Goal: Task Accomplishment & Management: Manage account settings

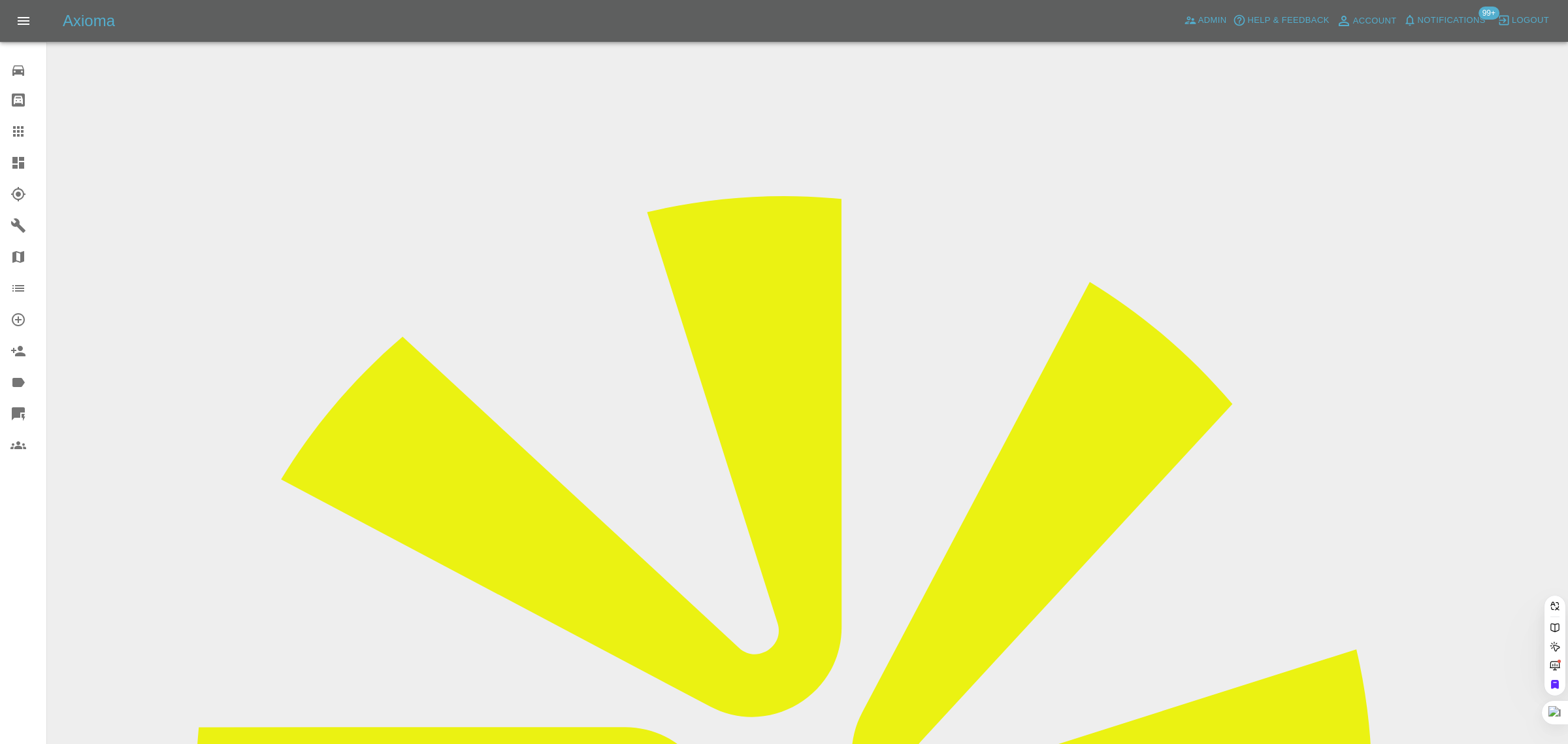
paste input "[PERSON_NAME][EMAIL_ADDRESS][PERSON_NAME][DOMAIN_NAME]"
type input "teresa.proctor@gmail.com"
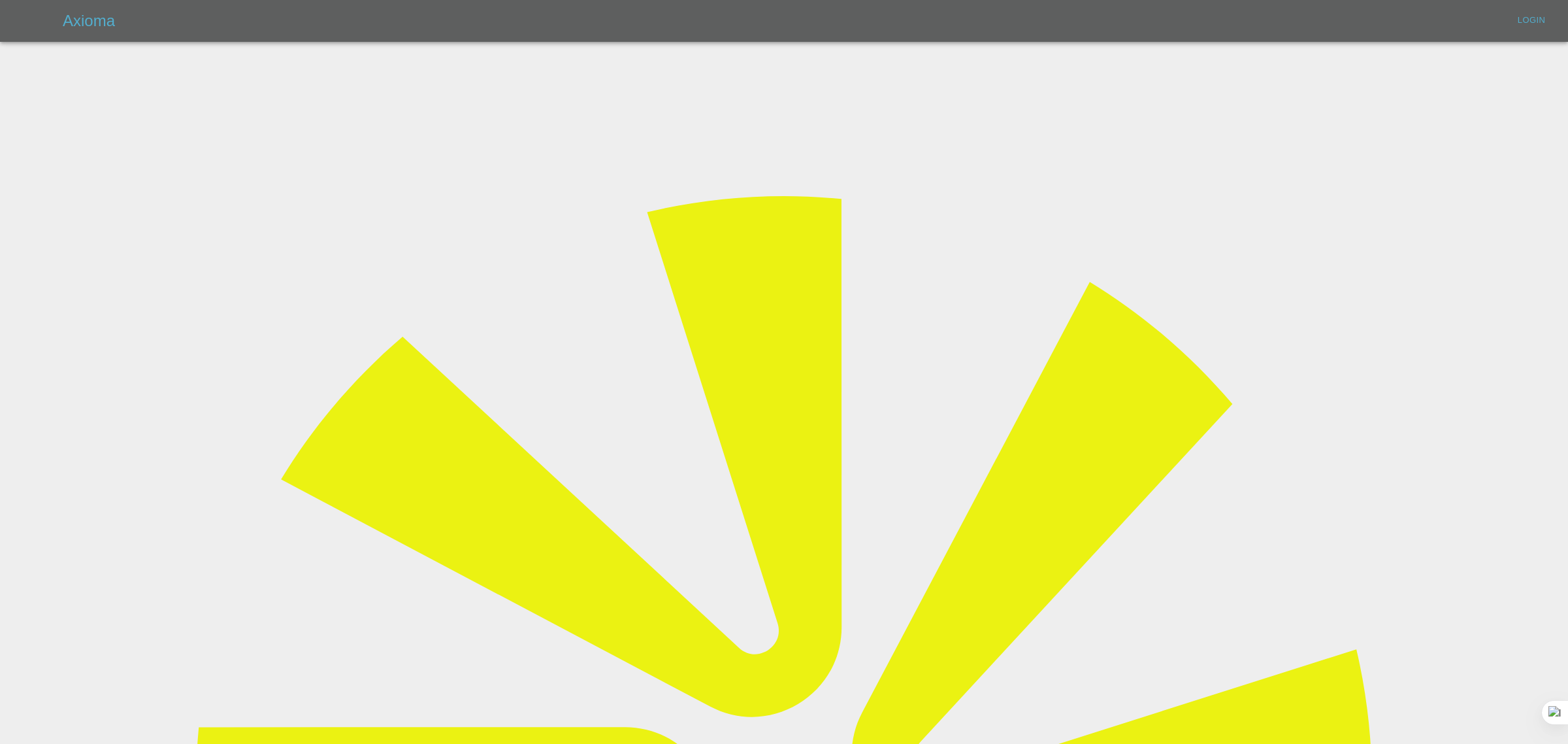
type input "bookkeeping@fifoaccounting.com"
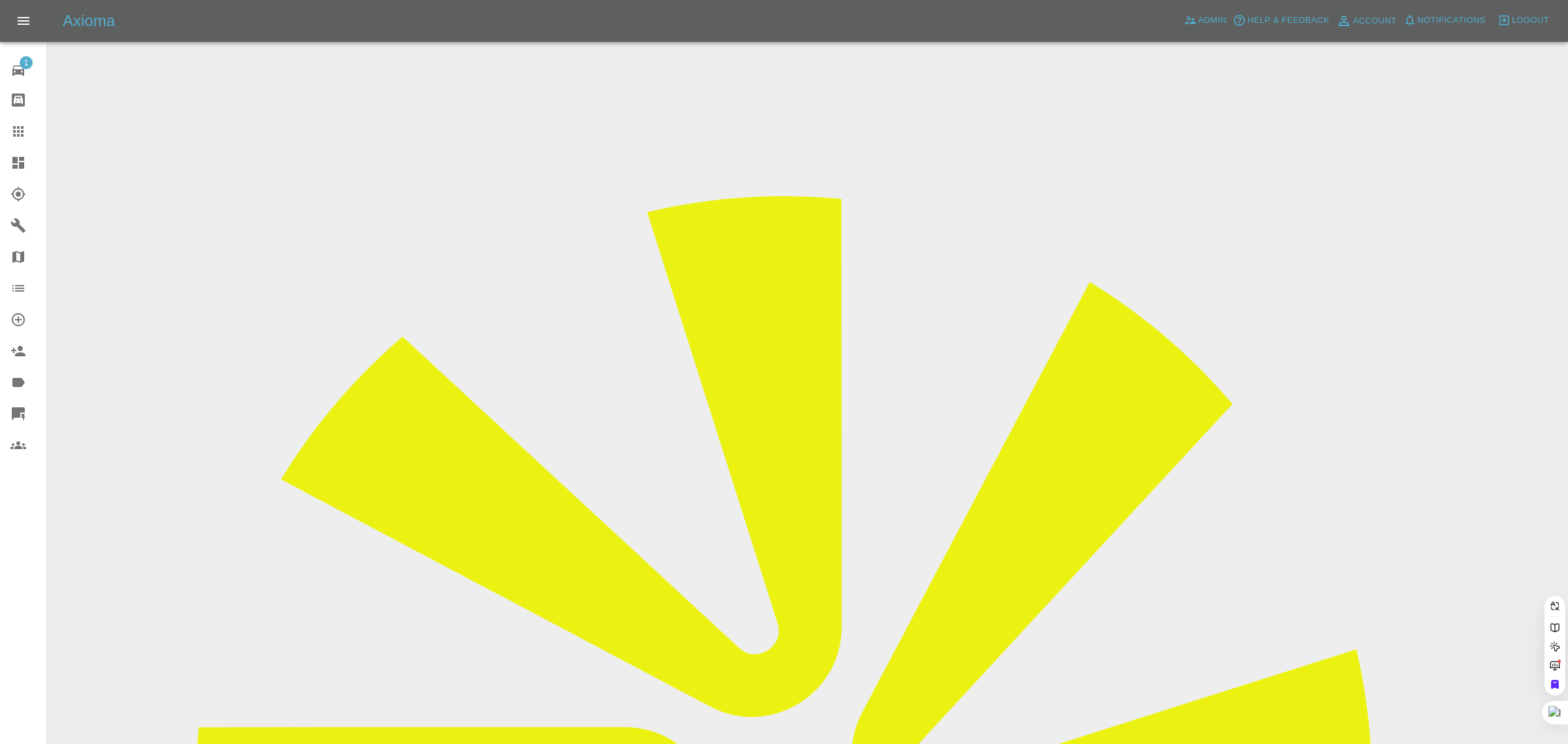
paste input "teresa.proctor@gmail.com"
type input "teresa.proctor@gmail.com"
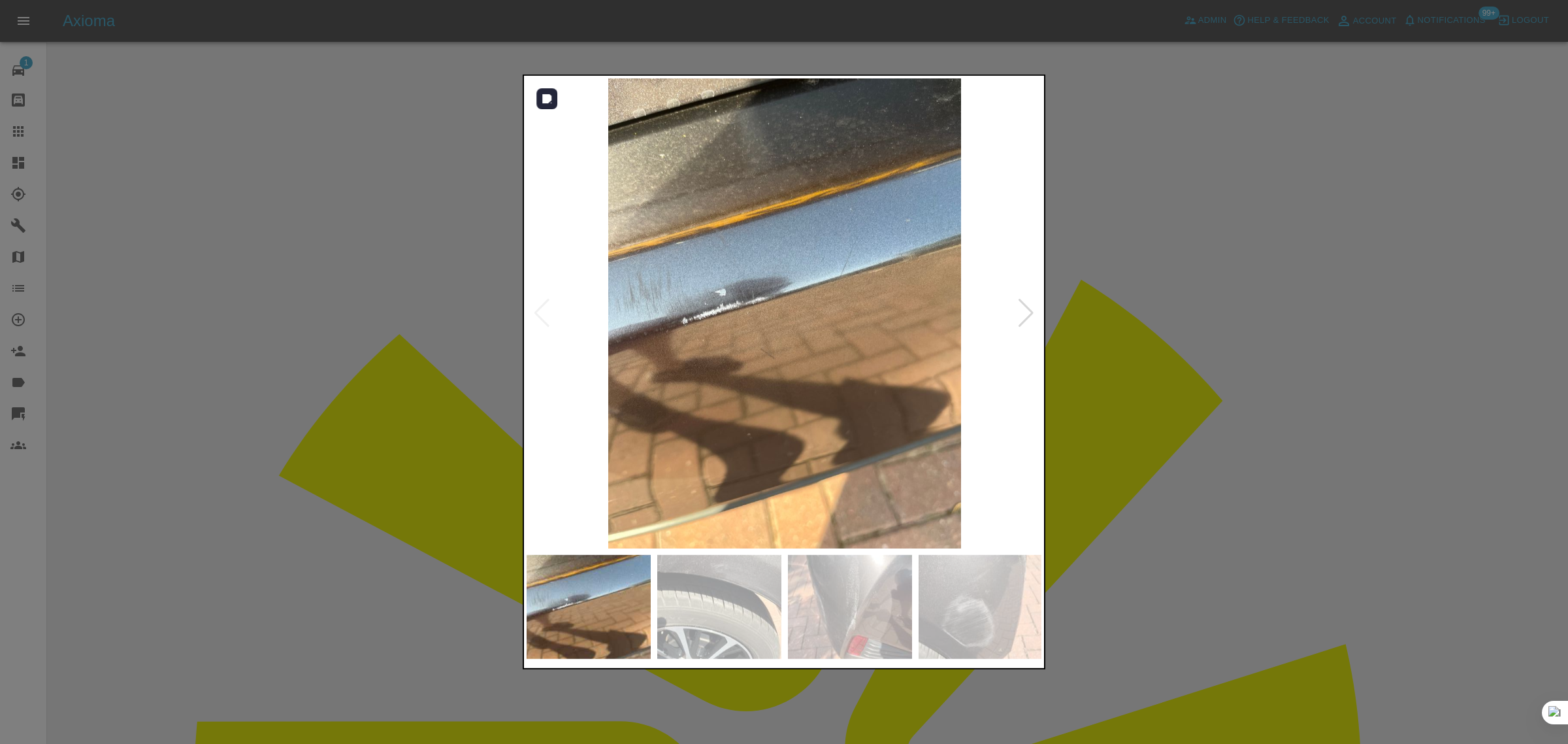
click at [1027, 316] on div at bounding box center [1026, 312] width 18 height 28
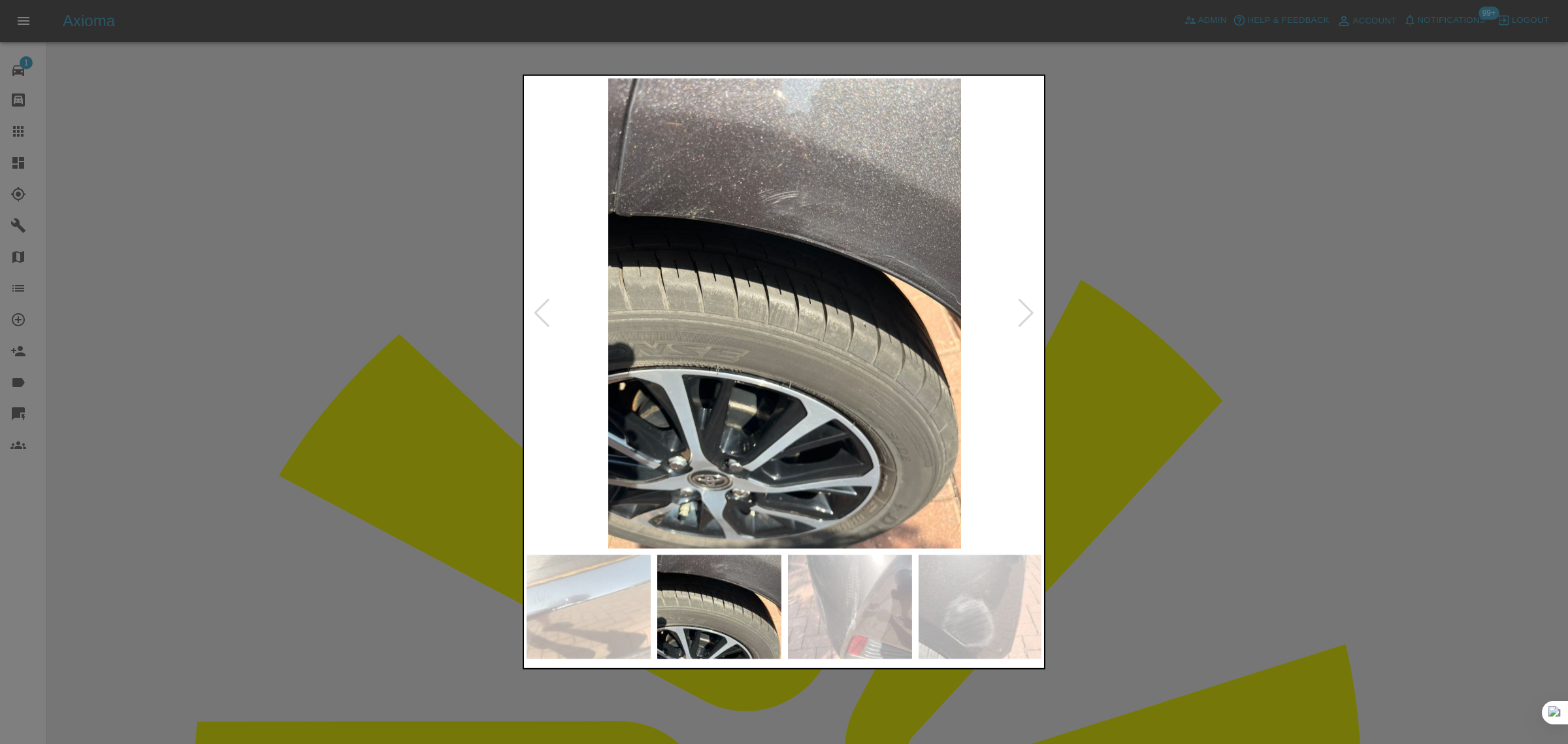
click at [1027, 314] on div at bounding box center [1026, 312] width 18 height 28
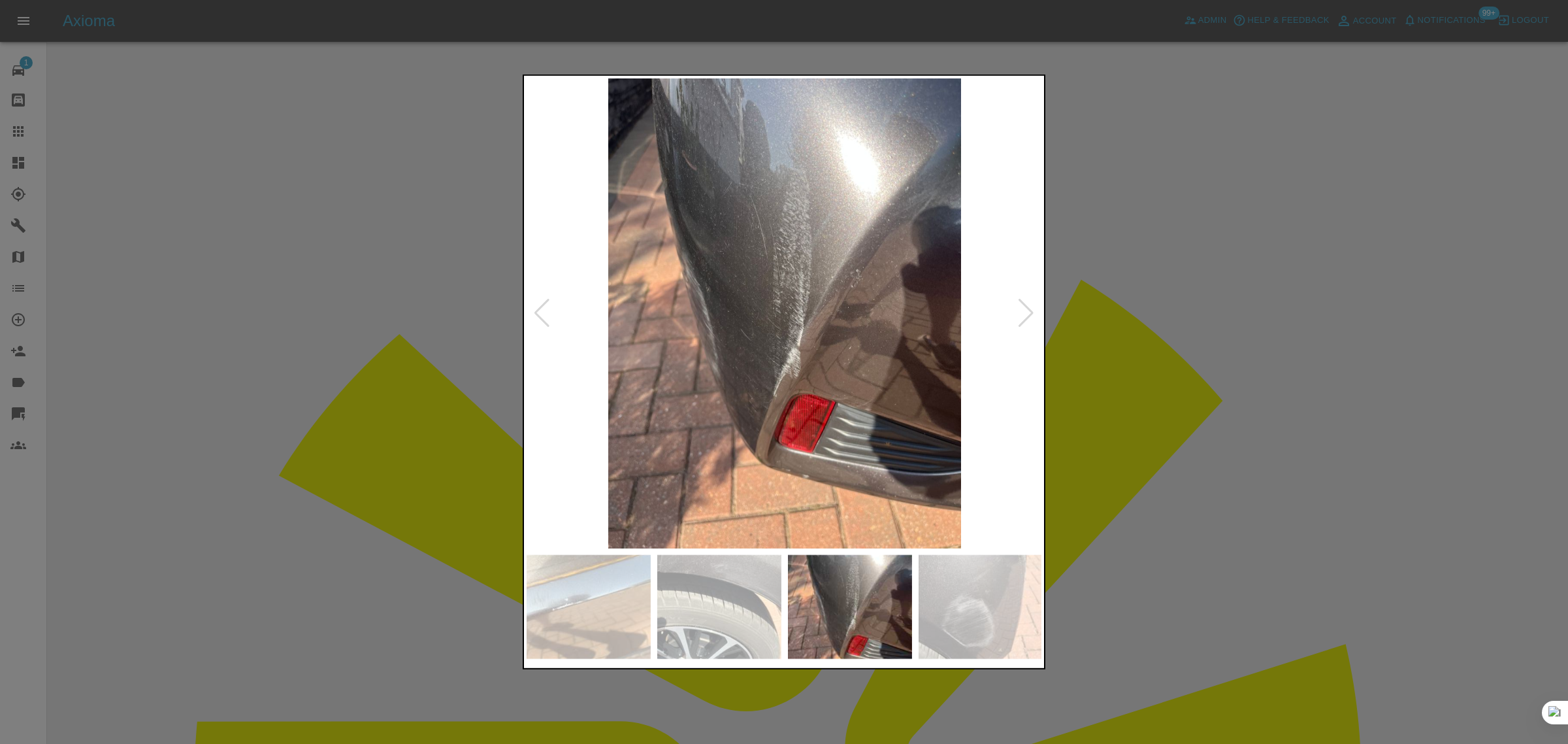
click at [1027, 314] on div at bounding box center [1026, 312] width 18 height 28
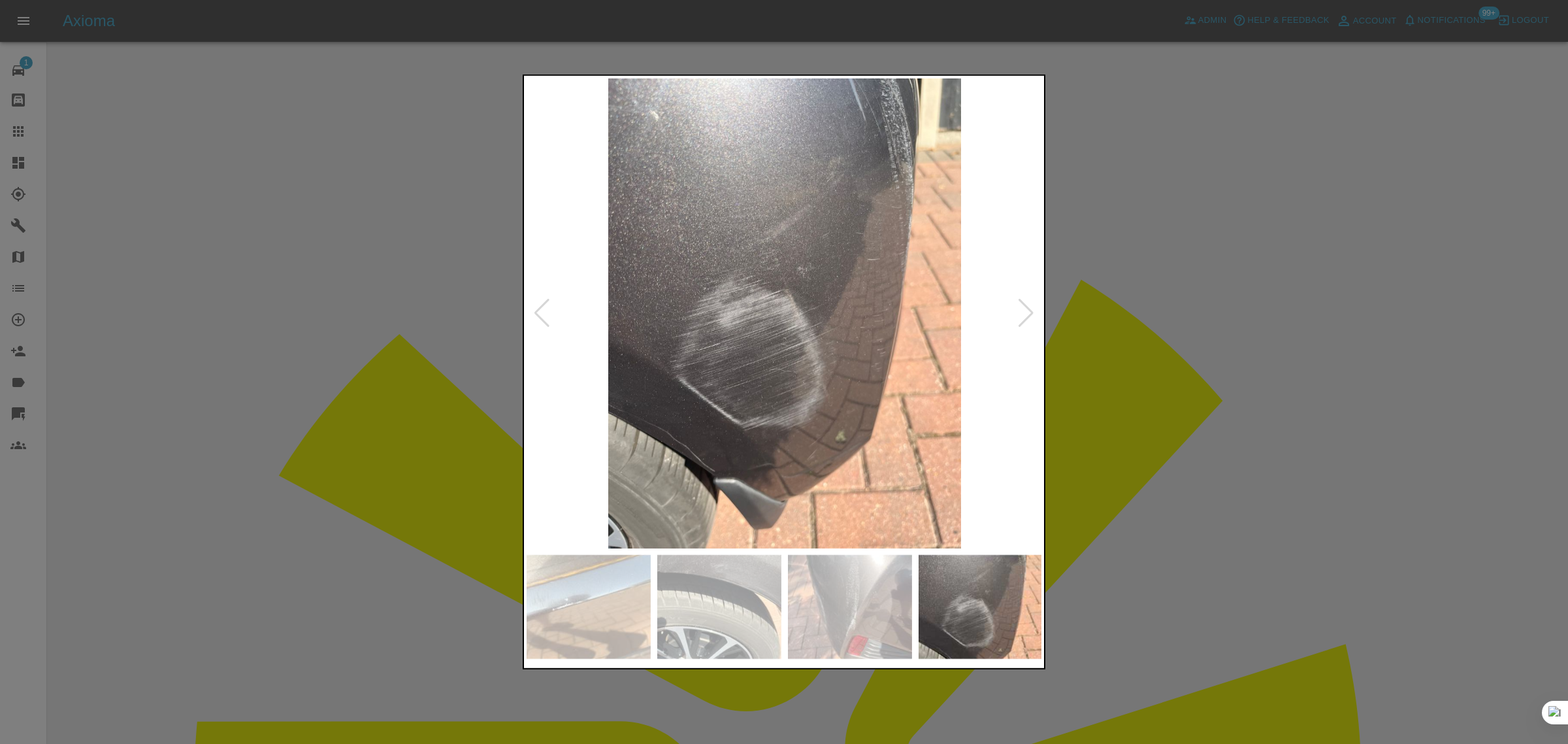
click at [1027, 314] on div at bounding box center [1026, 312] width 18 height 28
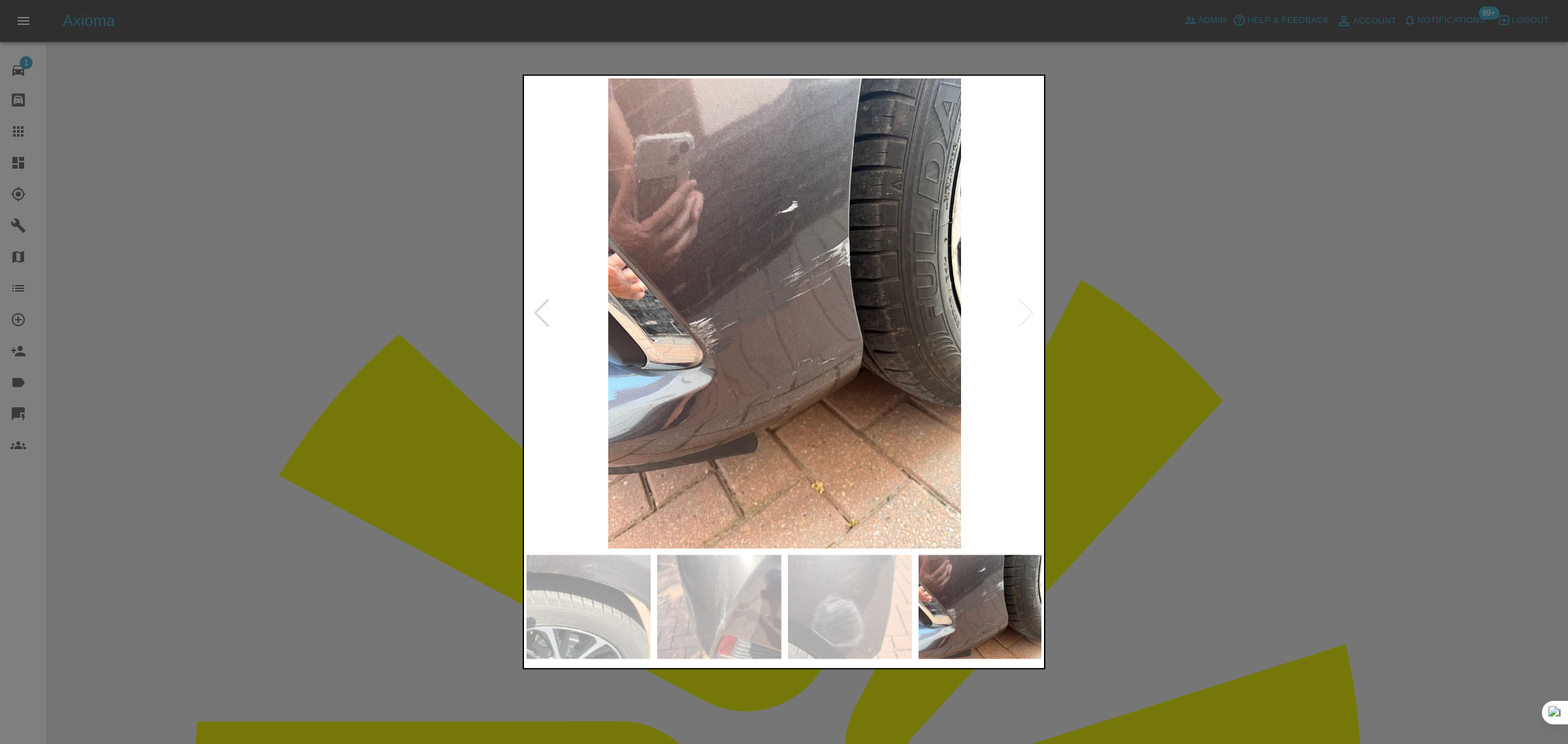
click at [1027, 314] on img at bounding box center [784, 313] width 516 height 470
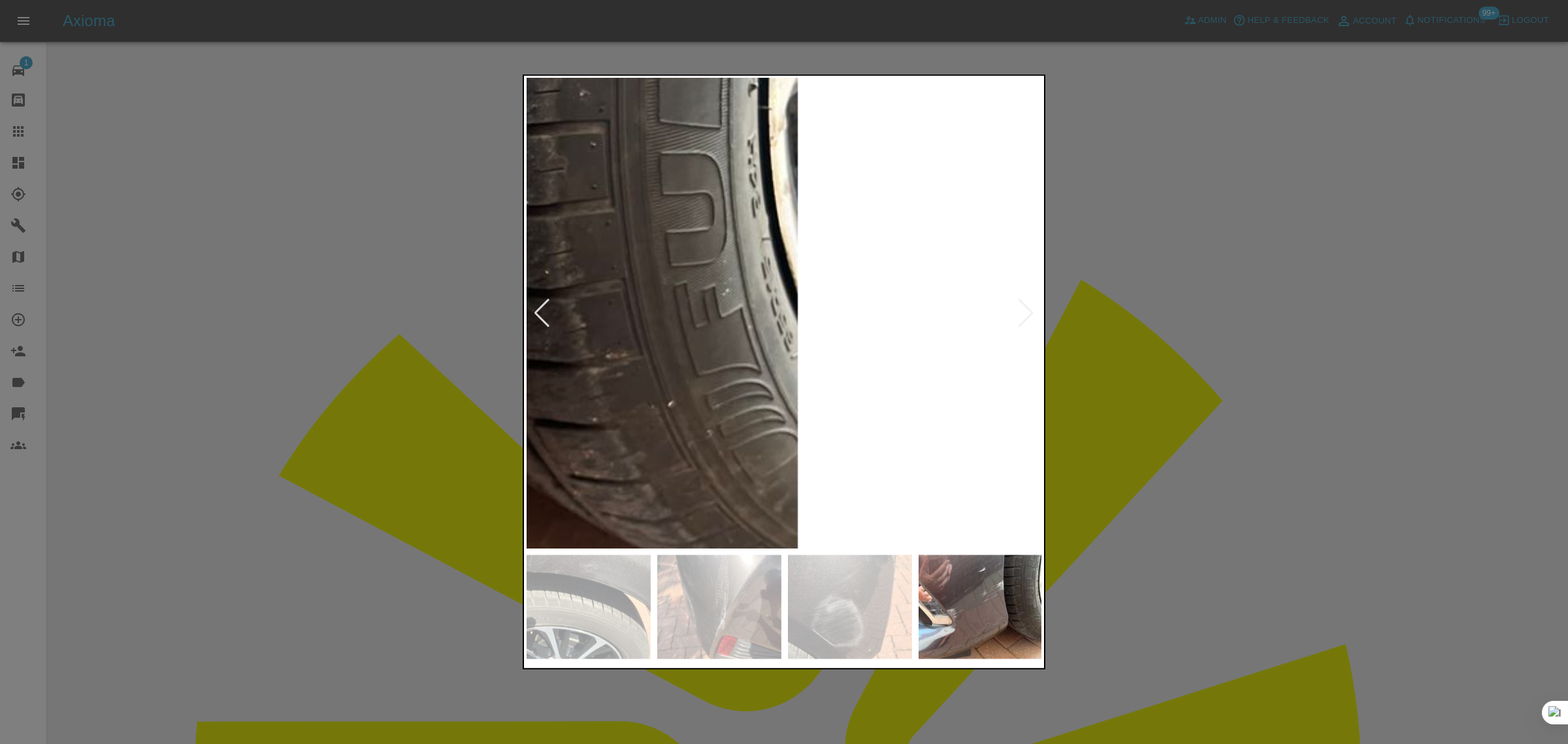
click at [1122, 327] on div at bounding box center [784, 372] width 1568 height 744
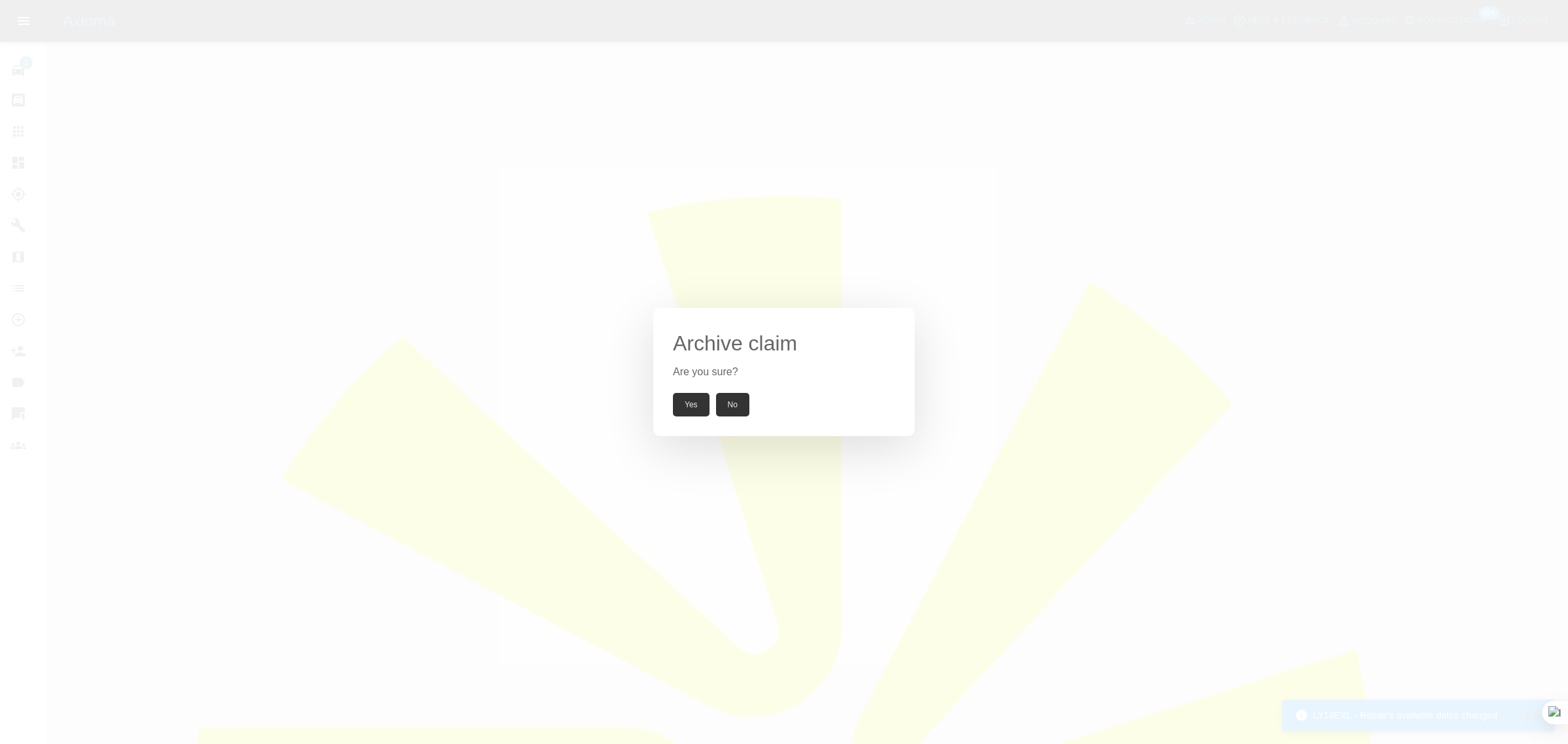
click at [693, 406] on button "Yes" at bounding box center [692, 404] width 37 height 23
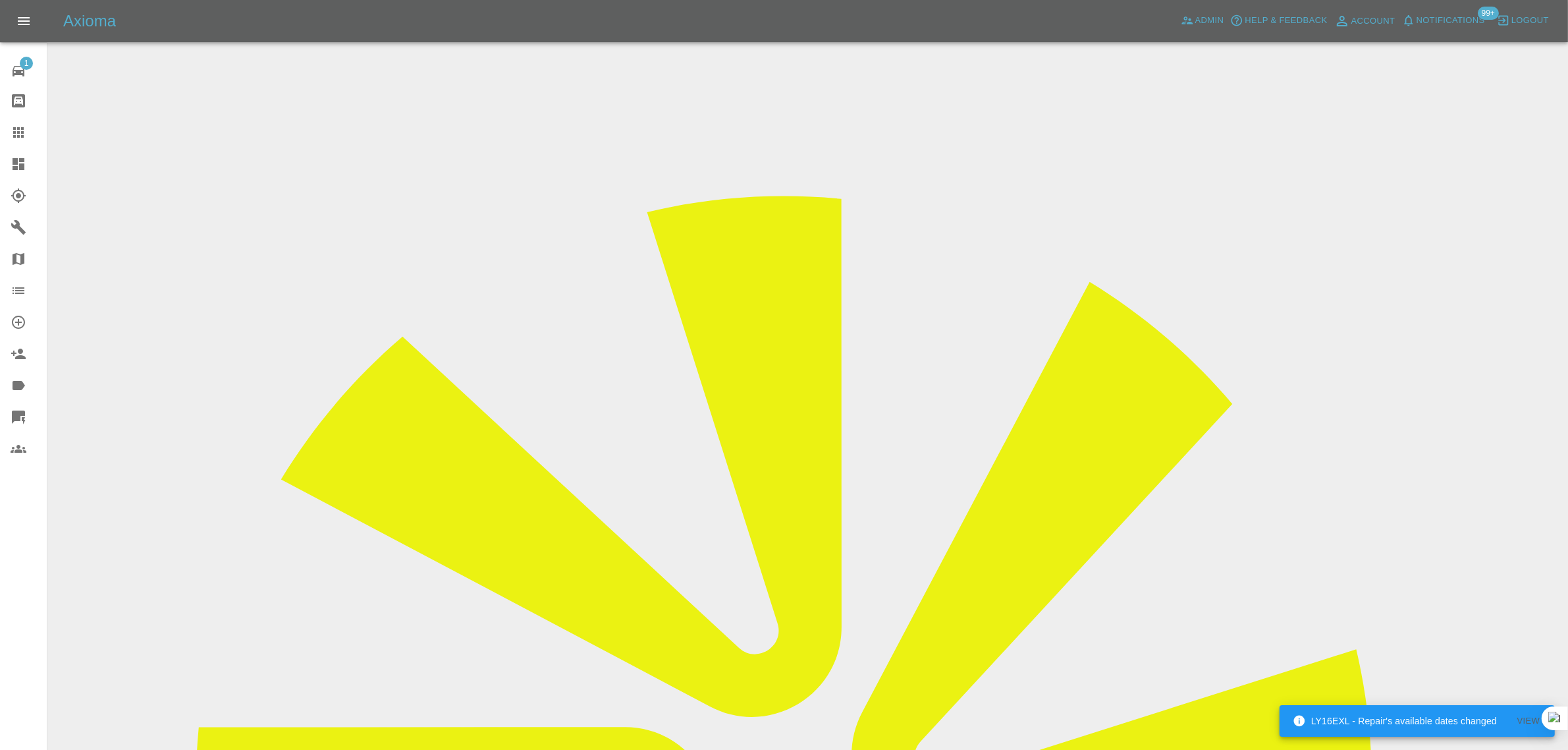
scroll to position [473, 0]
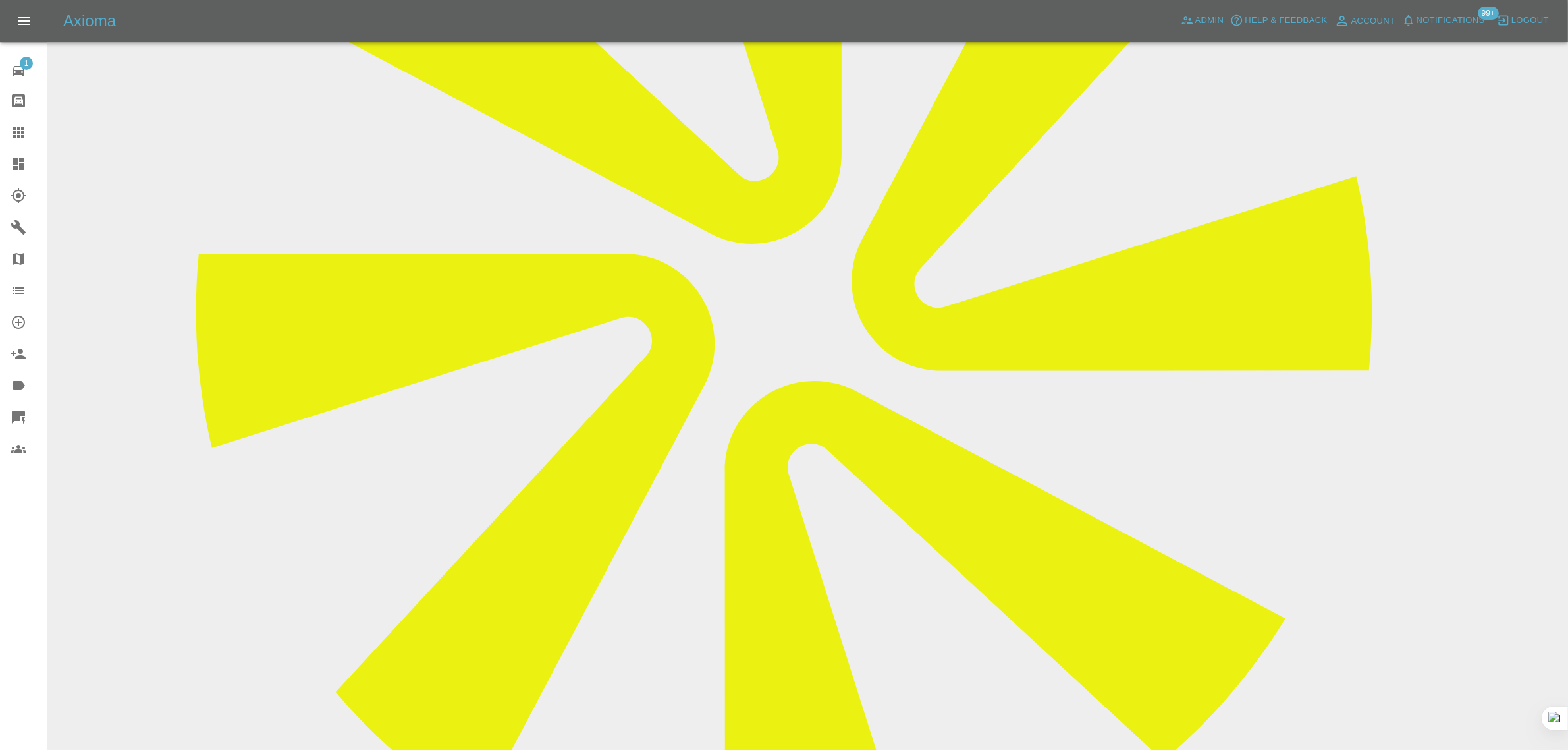
paste textarea "Oh my goodness!!! Sorry, I was expecting it to be about £40. Not to worry. Than…"
type textarea "Oh my goodness!!! Sorry, I was expecting it to be about £40. Not to worry. Than…"
click at [16, 142] on link "Claims" at bounding box center [23, 132] width 47 height 31
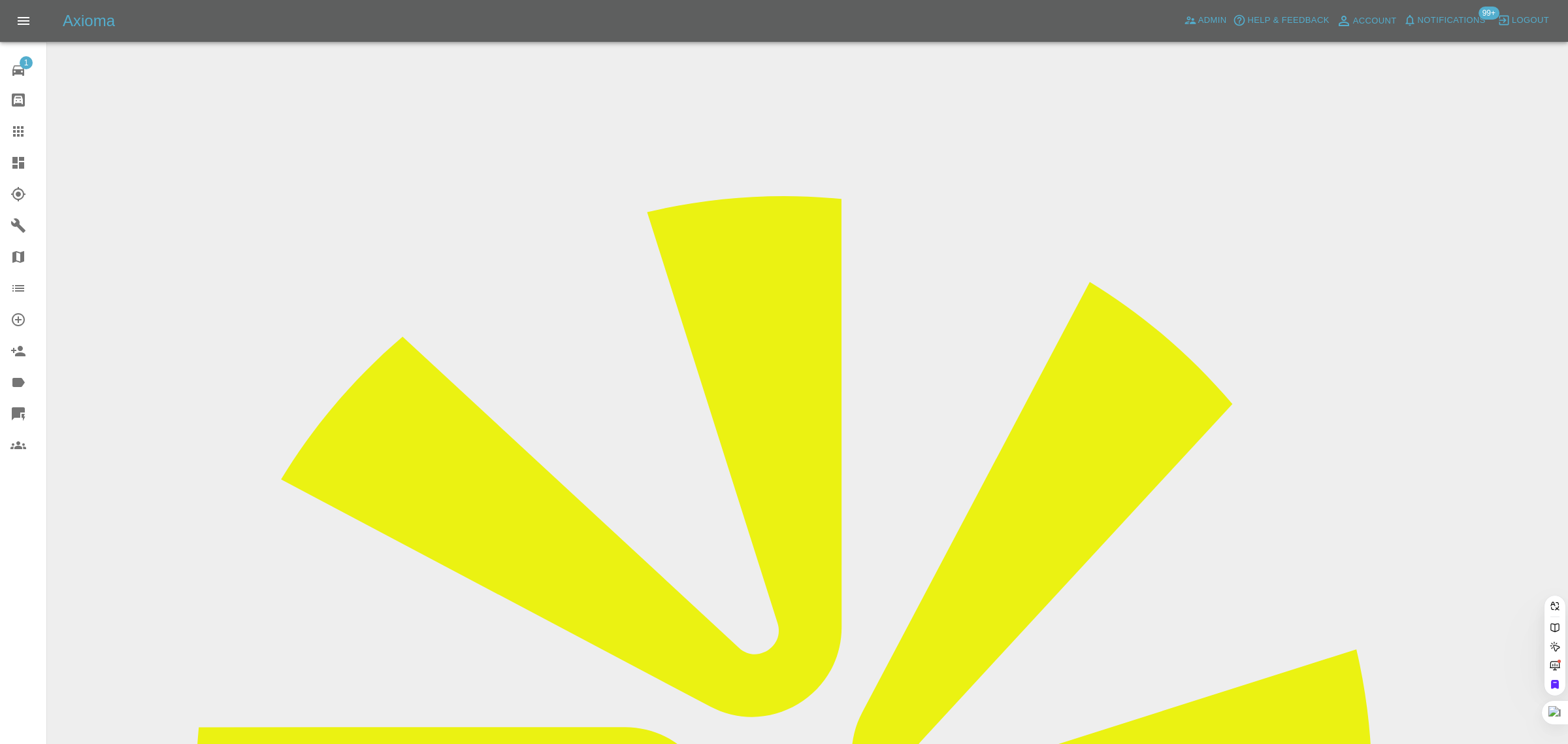
paste input "davemarshall31@hotmail.co.uk"
type input "davemarshall31@hotmail.co."
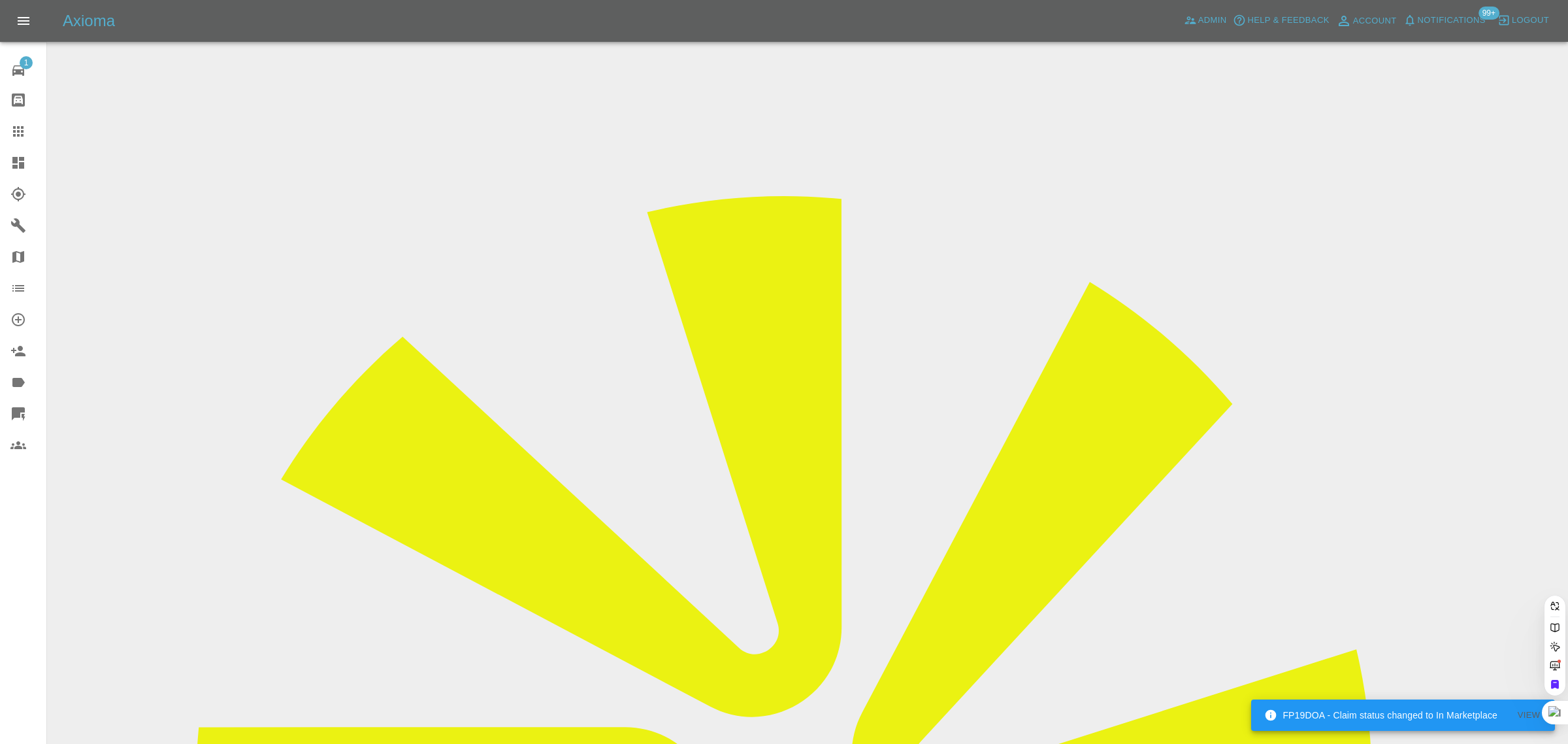
scroll to position [0, 28]
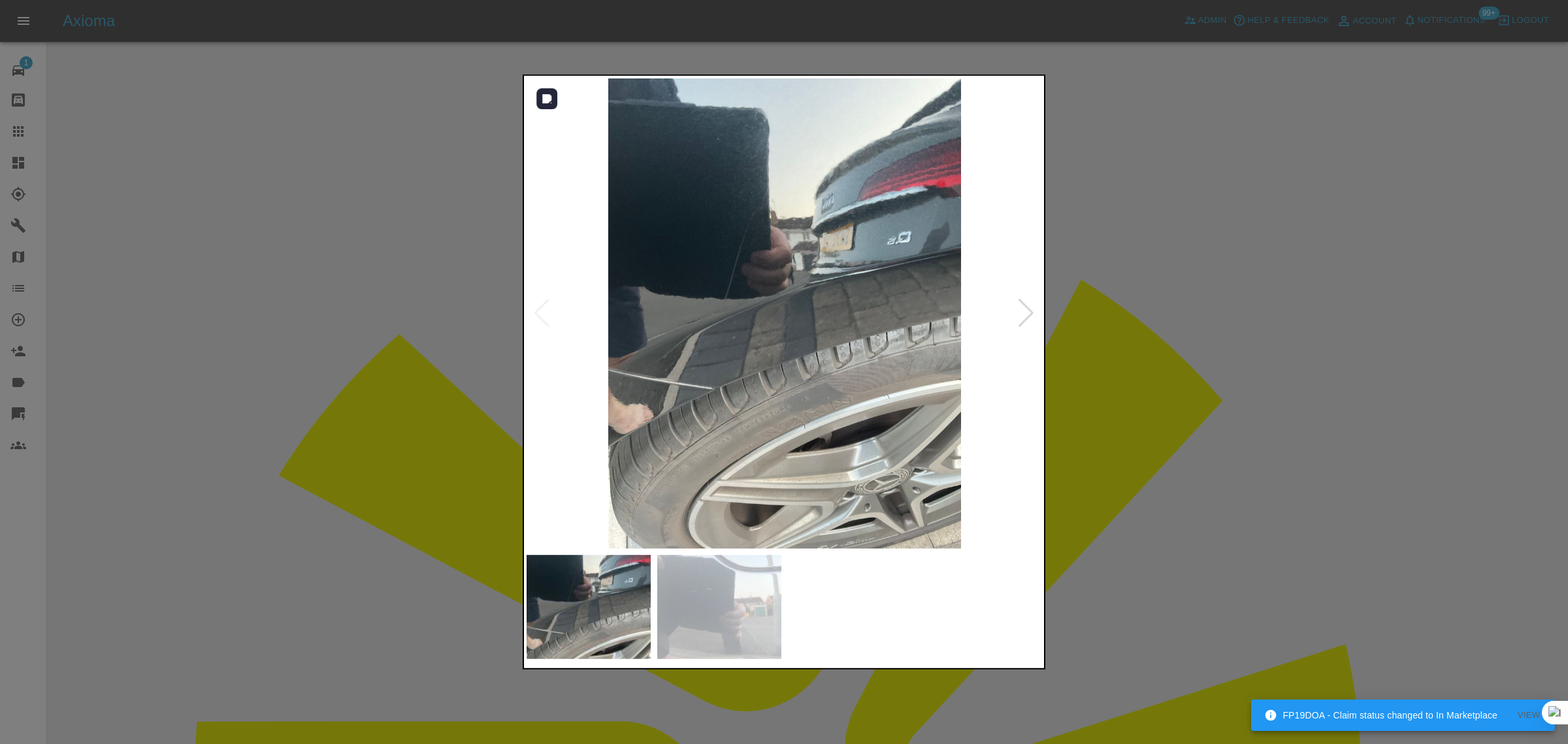
click at [1017, 311] on img at bounding box center [784, 313] width 516 height 470
click at [1024, 312] on div at bounding box center [1026, 312] width 18 height 28
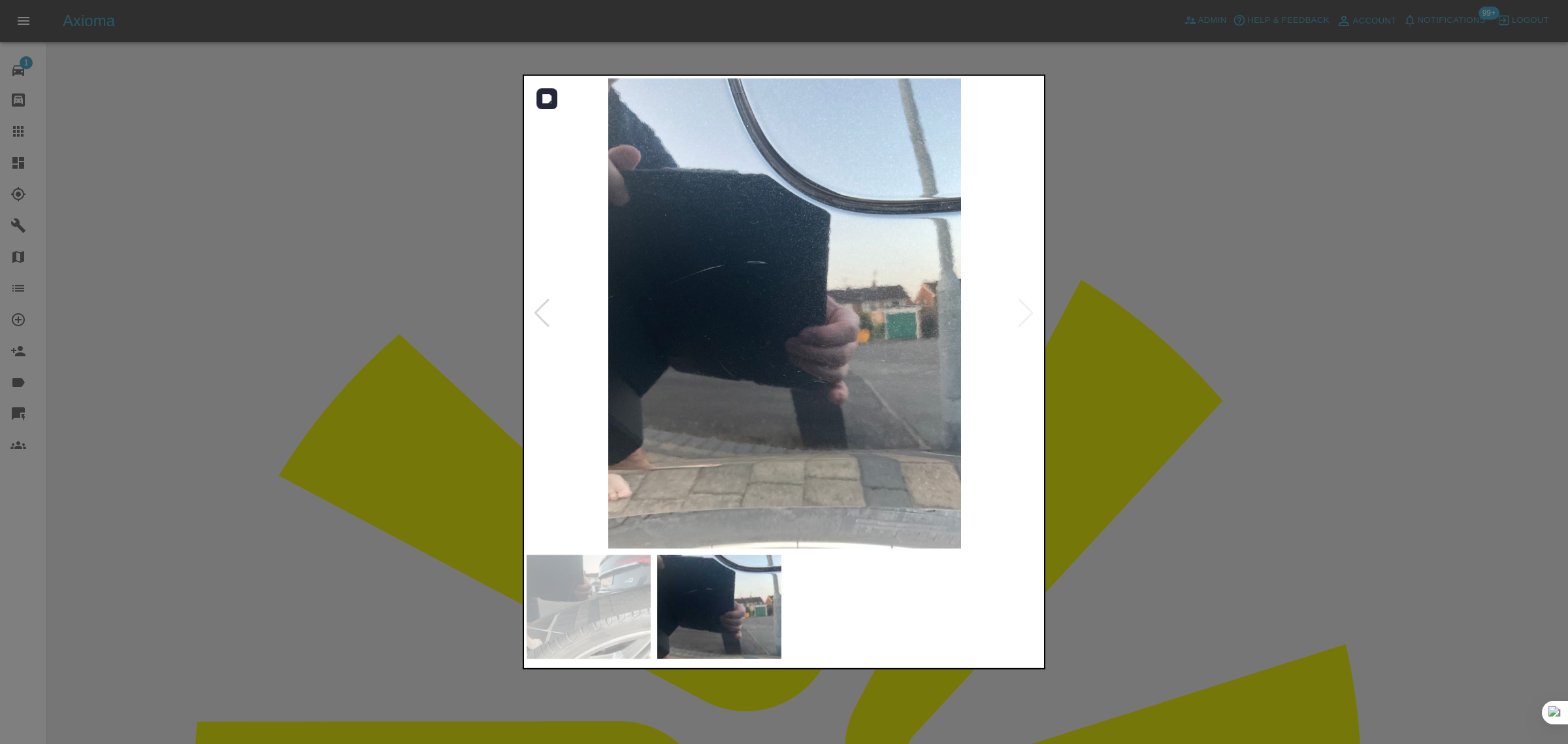
click at [1024, 312] on img at bounding box center [784, 313] width 516 height 470
click at [1148, 320] on div at bounding box center [784, 372] width 1568 height 744
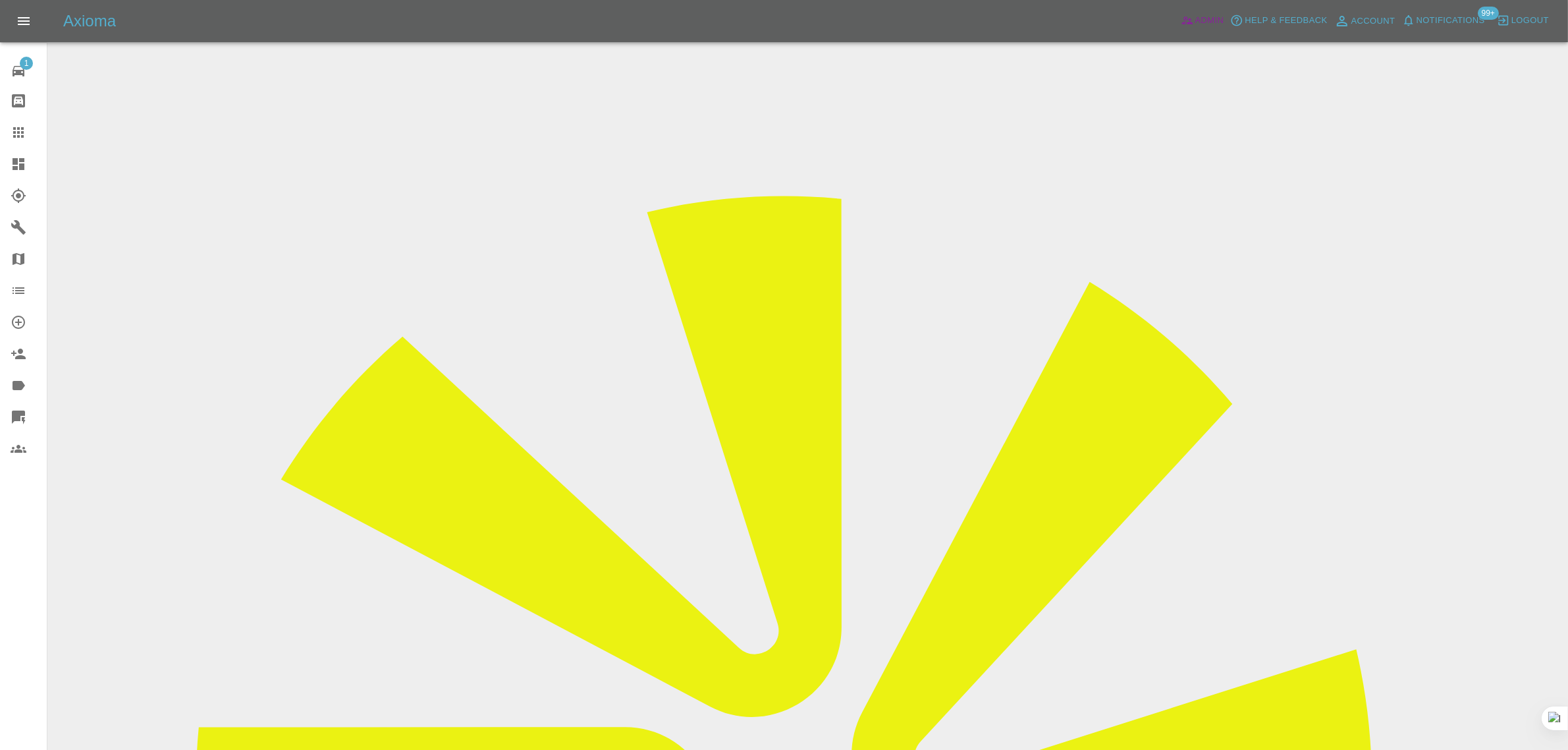
click at [1202, 21] on span "Admin" at bounding box center [1209, 20] width 29 height 15
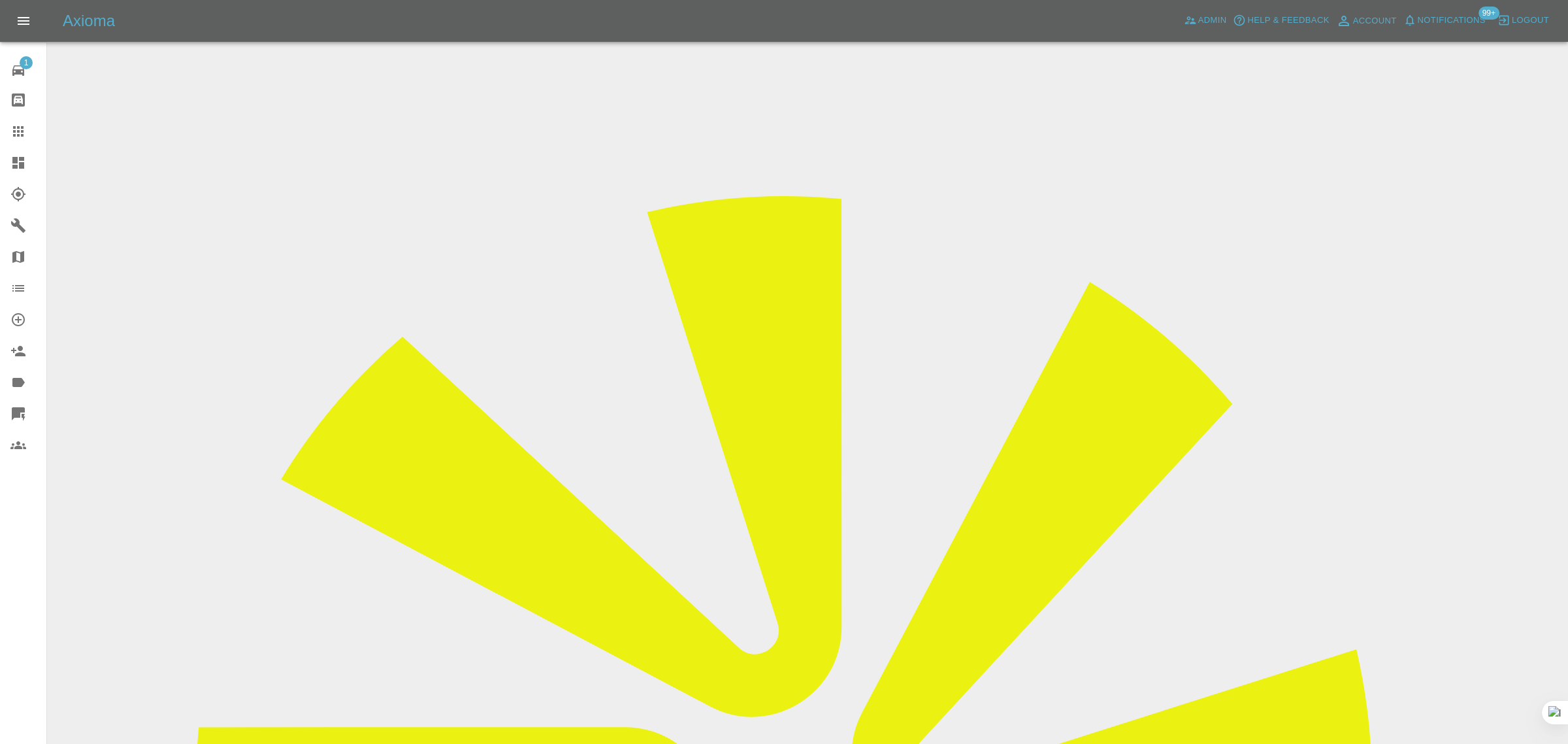
paste input "AF22 UBZ"
type input "AF22 UBZ"
click at [18, 120] on link "Claims" at bounding box center [23, 131] width 46 height 31
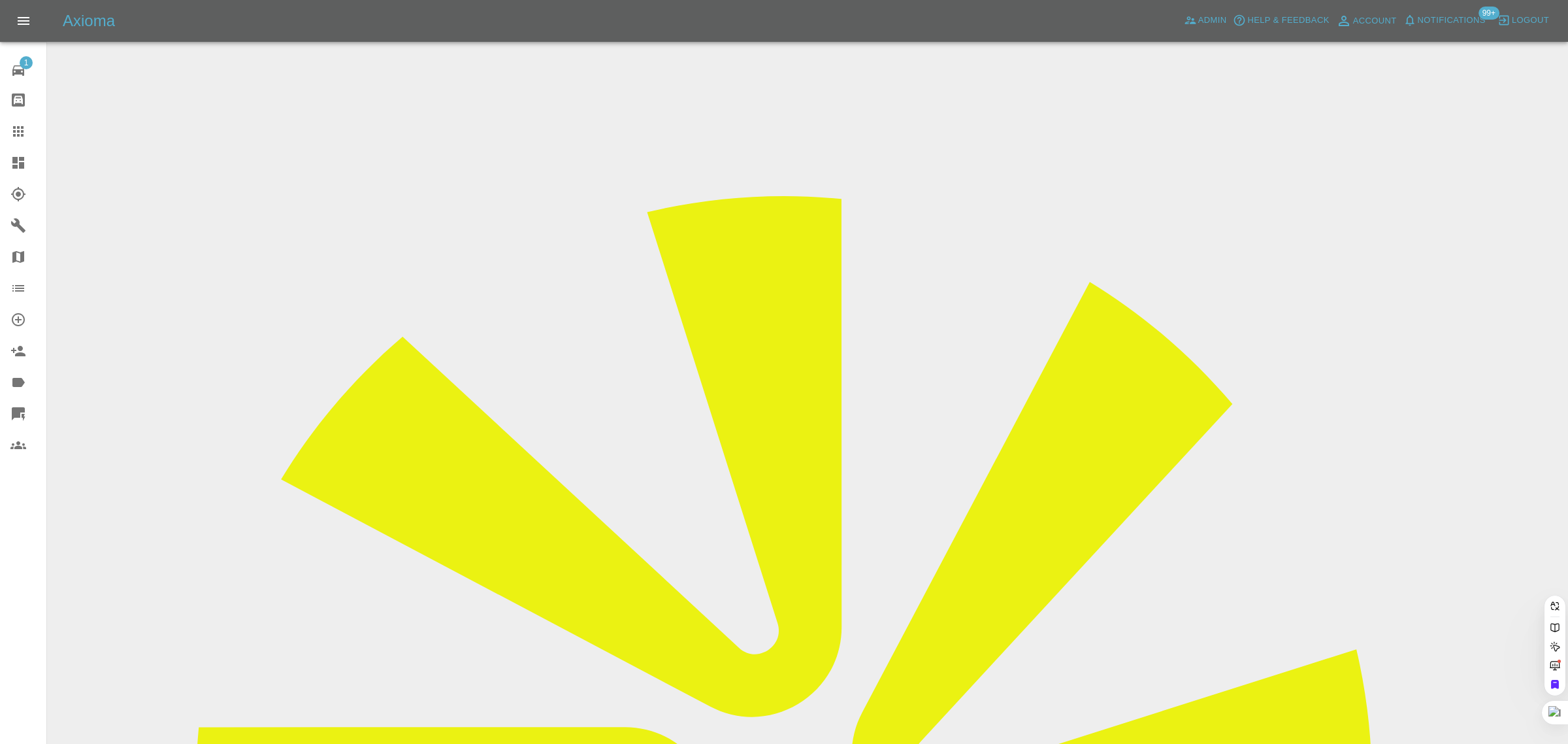
paste input "AF22 UBZ"
type input "AF22 UBZ"
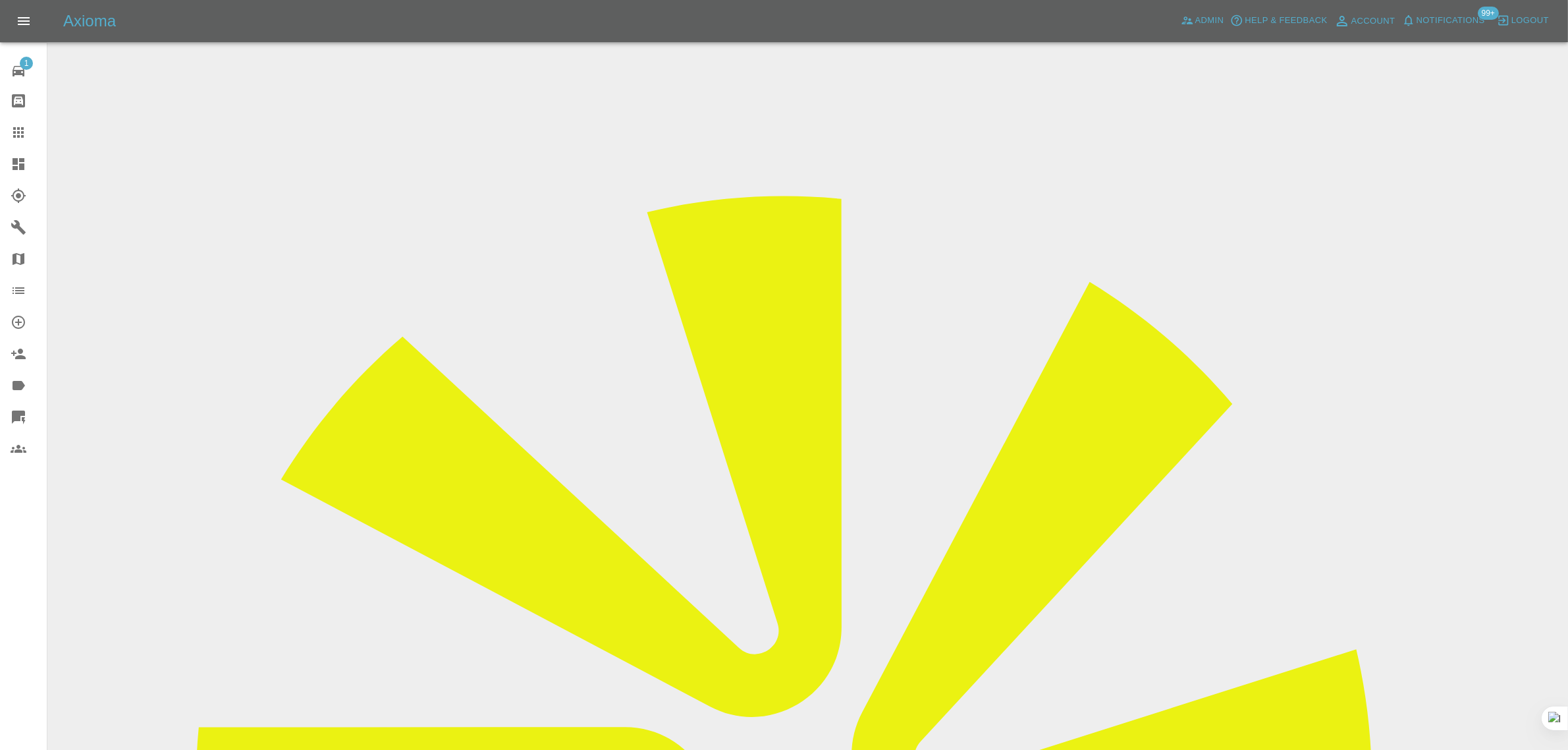
copy div "hamidaasmat@yahoo.co.uk"
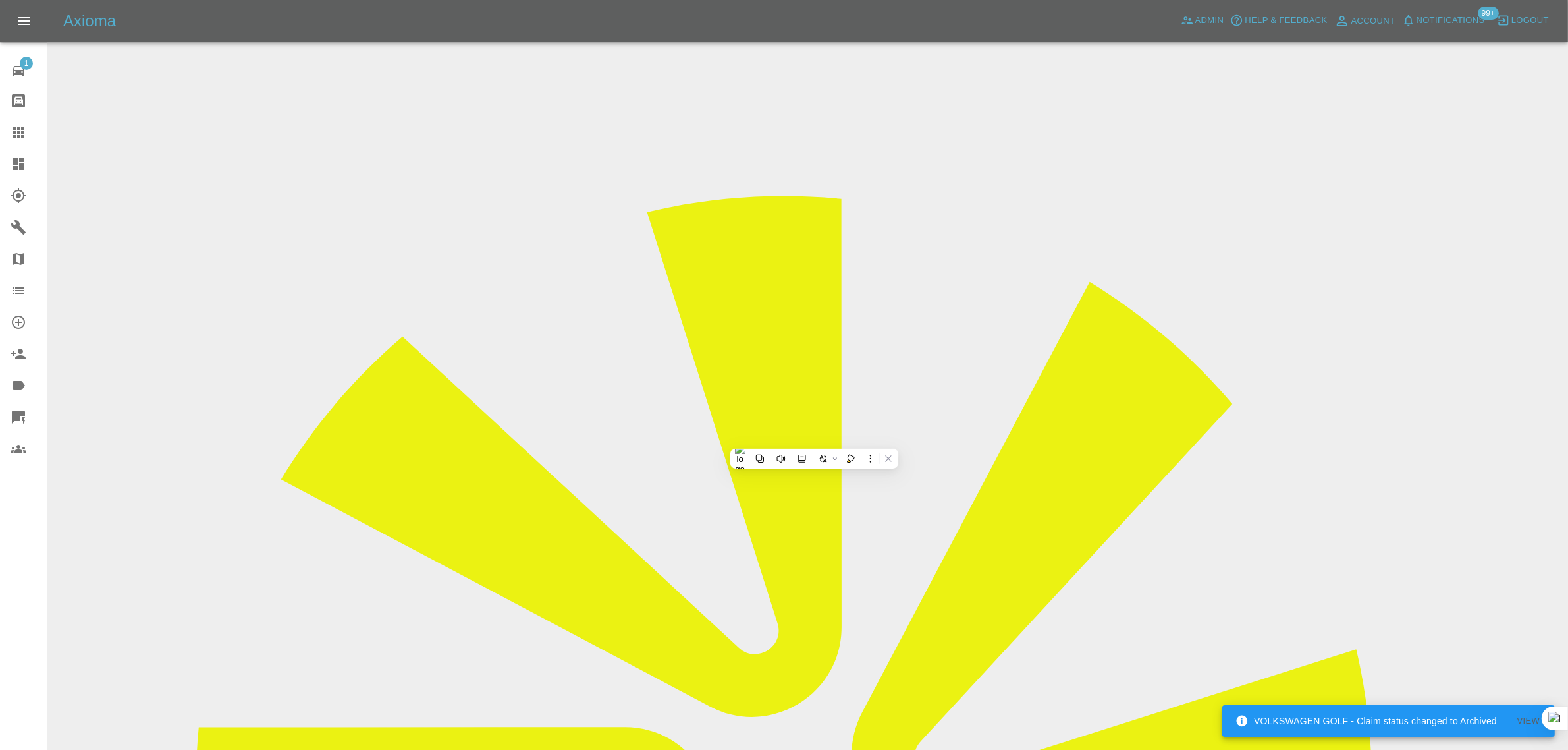
click at [21, 132] on icon at bounding box center [18, 133] width 16 height 16
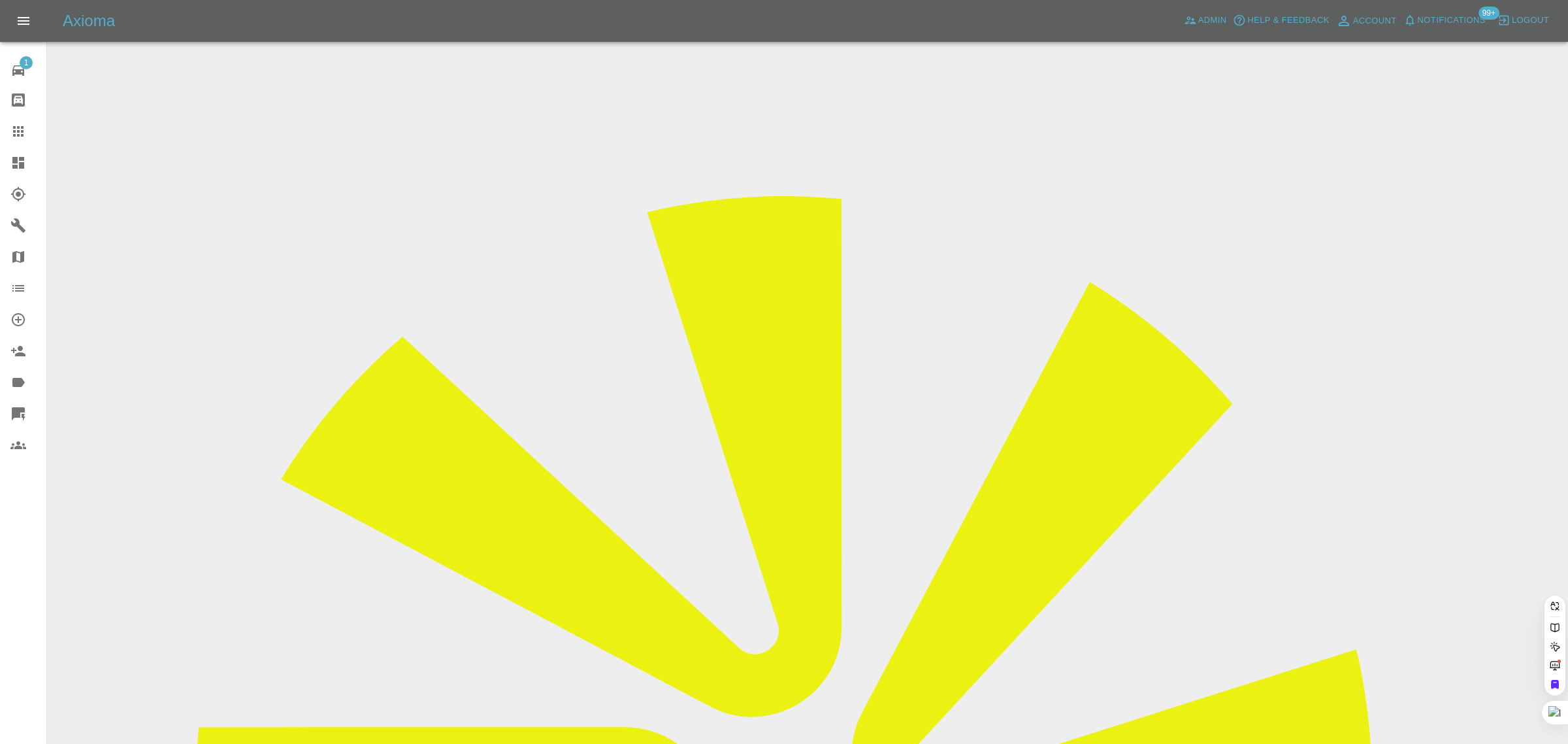
paste input "arrenzco@gmail.com"
type input "arrenzco@gmail.com"
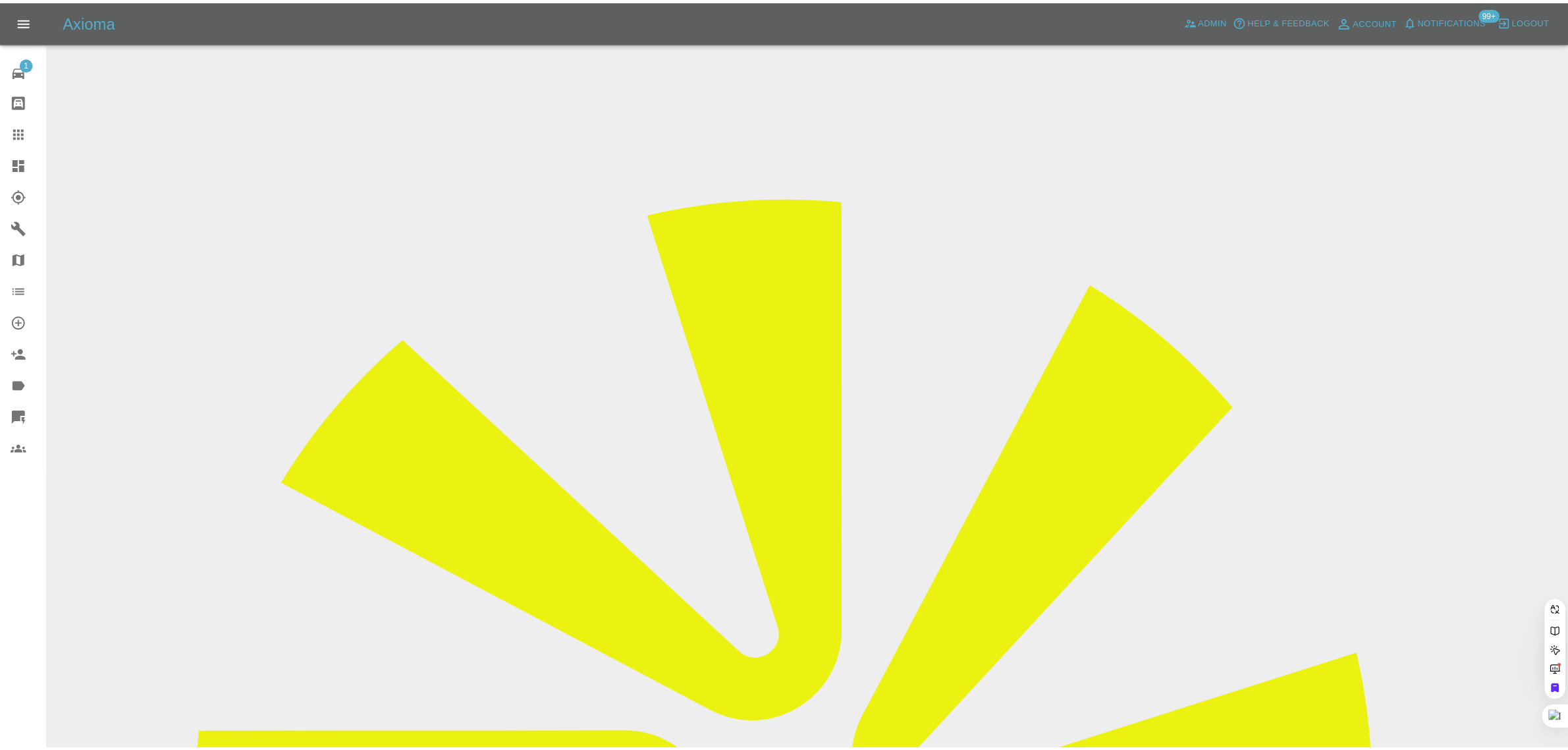
scroll to position [0, 0]
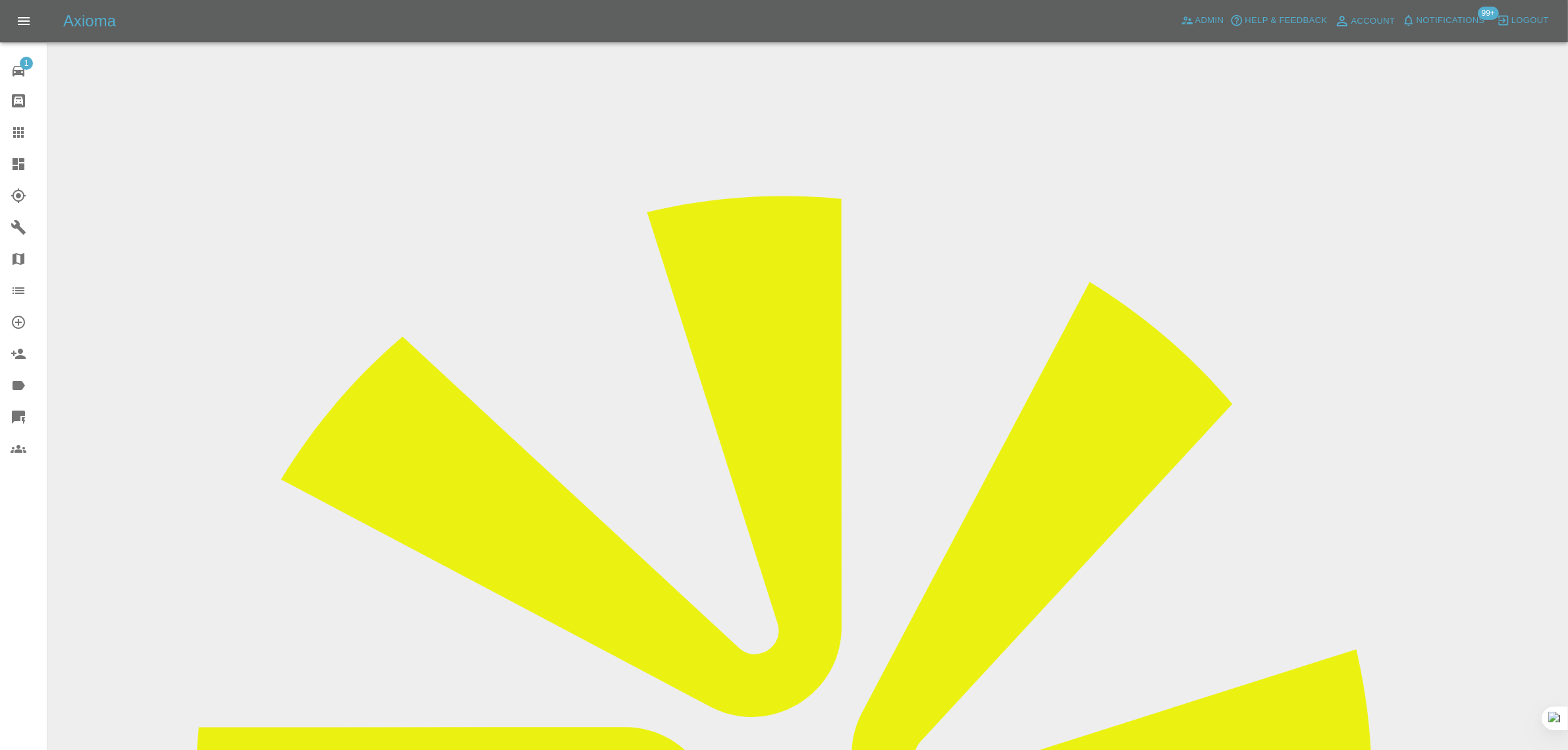
click at [0, 0] on input "Choose images" at bounding box center [0, 0] width 0 height 0
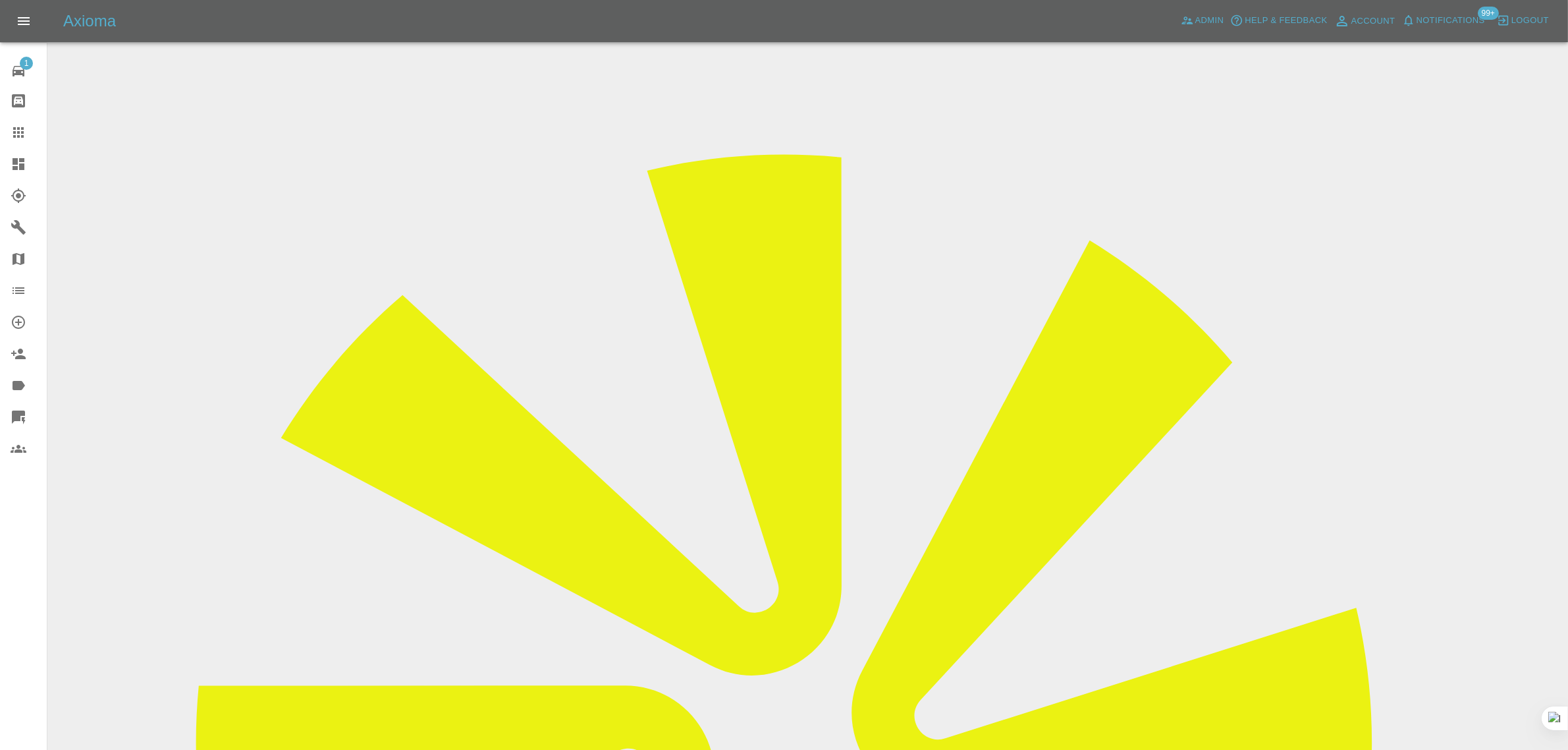
scroll to position [64, 0]
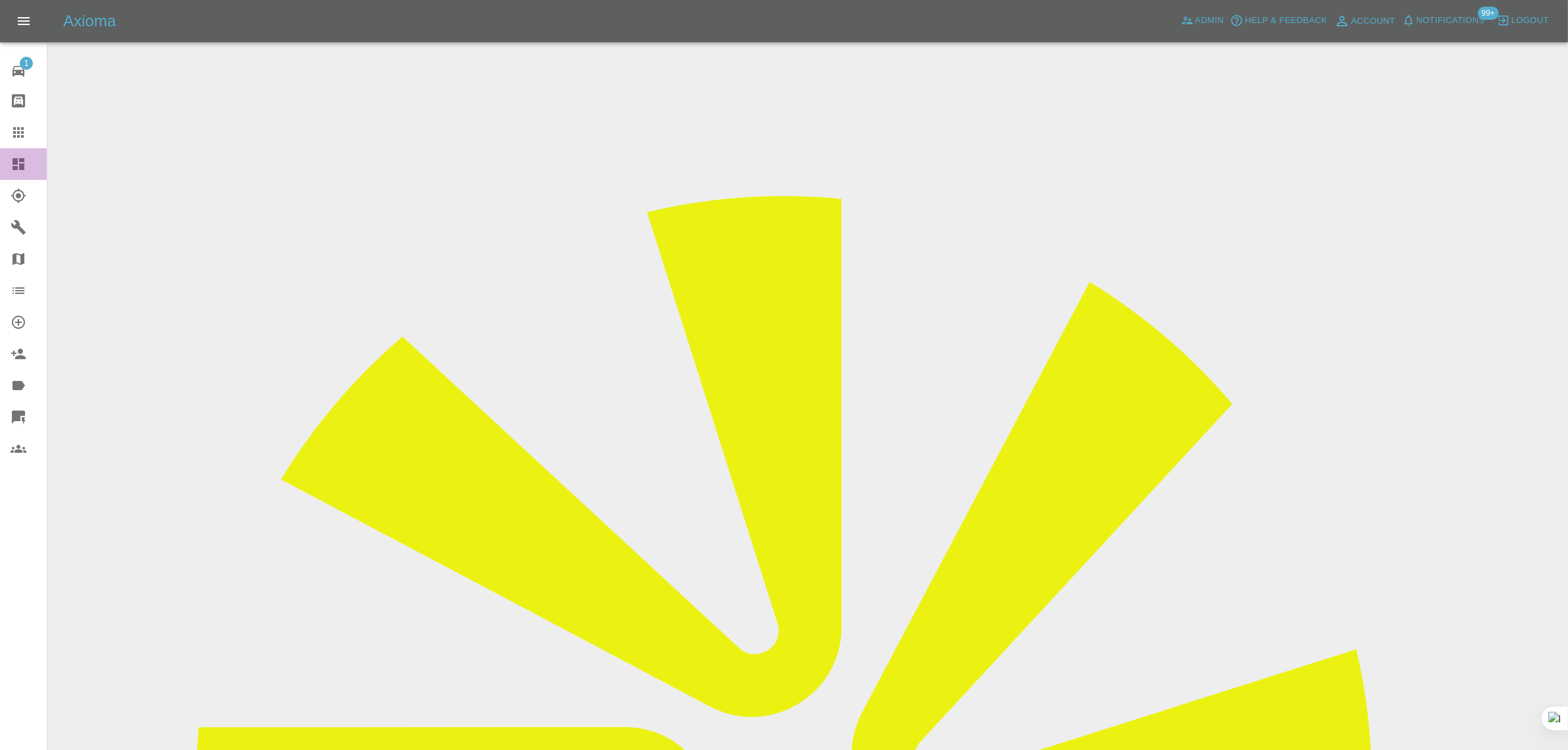
click at [5, 148] on link "Dashboard" at bounding box center [23, 164] width 47 height 31
click at [11, 139] on icon at bounding box center [18, 133] width 16 height 16
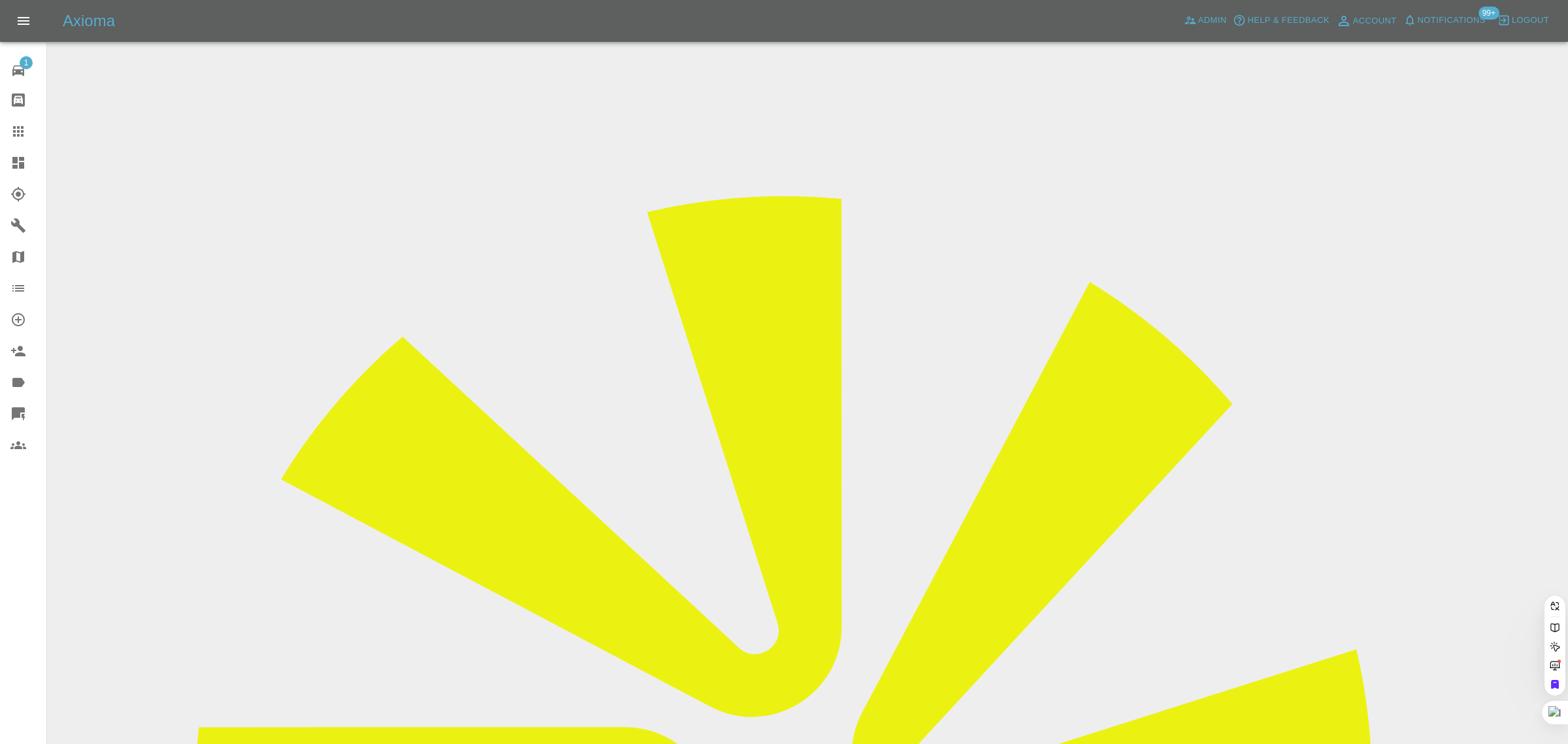
paste input "VN70DPE"
type input "VN70 DPE"
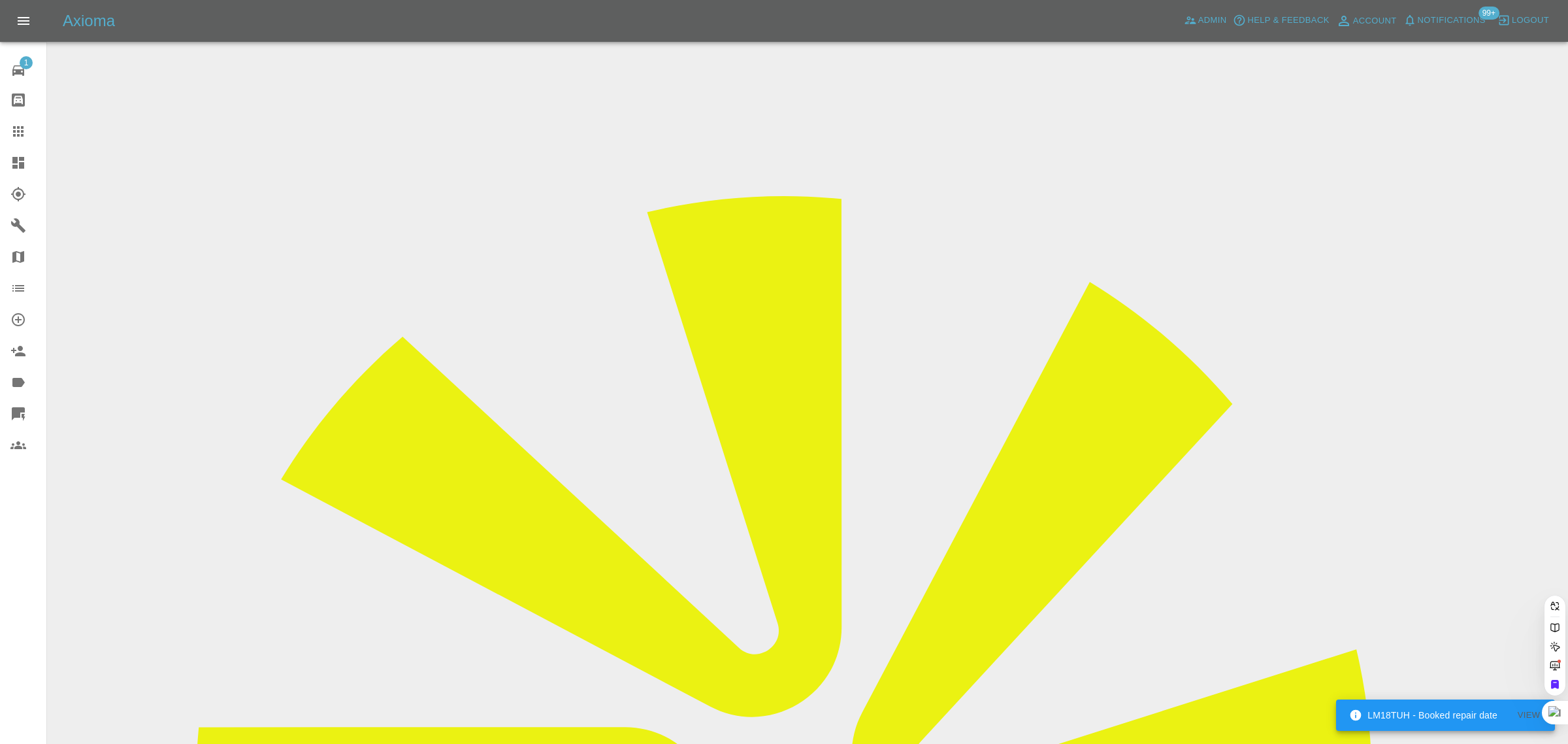
paste input "suniljtailor@gmail.com"
type input "suniljtailor@gmail.co"
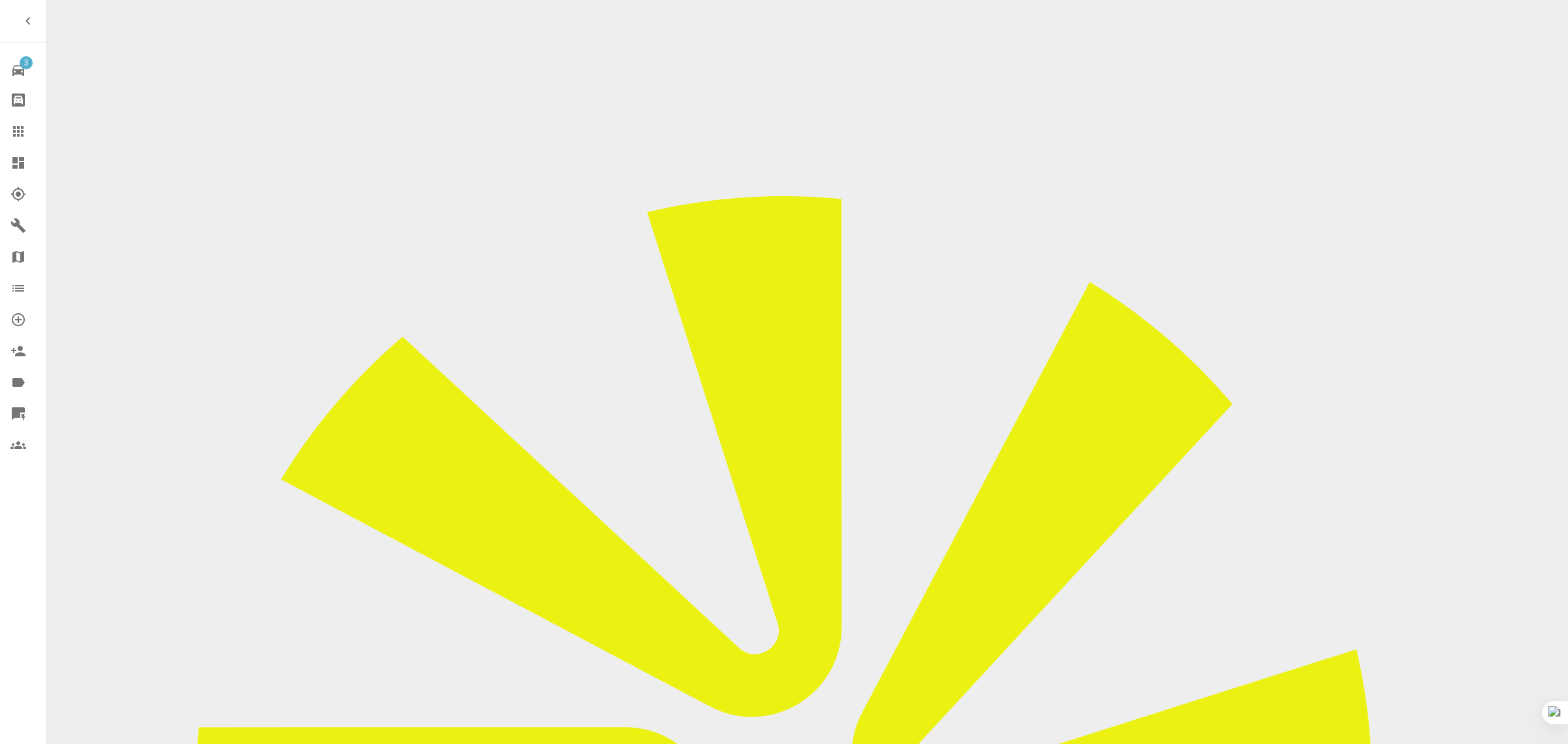
click at [27, 132] on div at bounding box center [28, 132] width 37 height 15
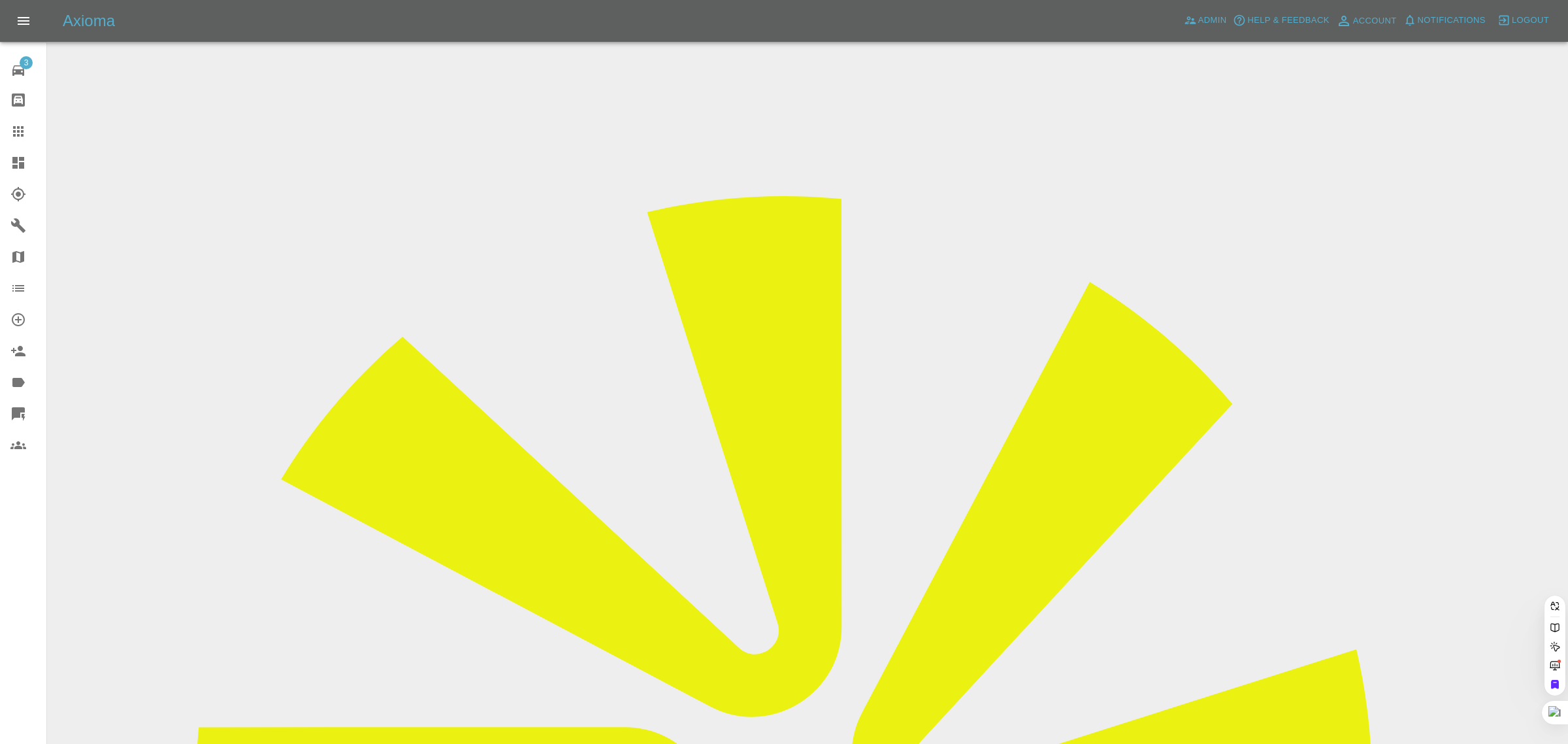
paste input "bes110@hotmail.co.uk"
type input "bes110@hotmail.co.u"
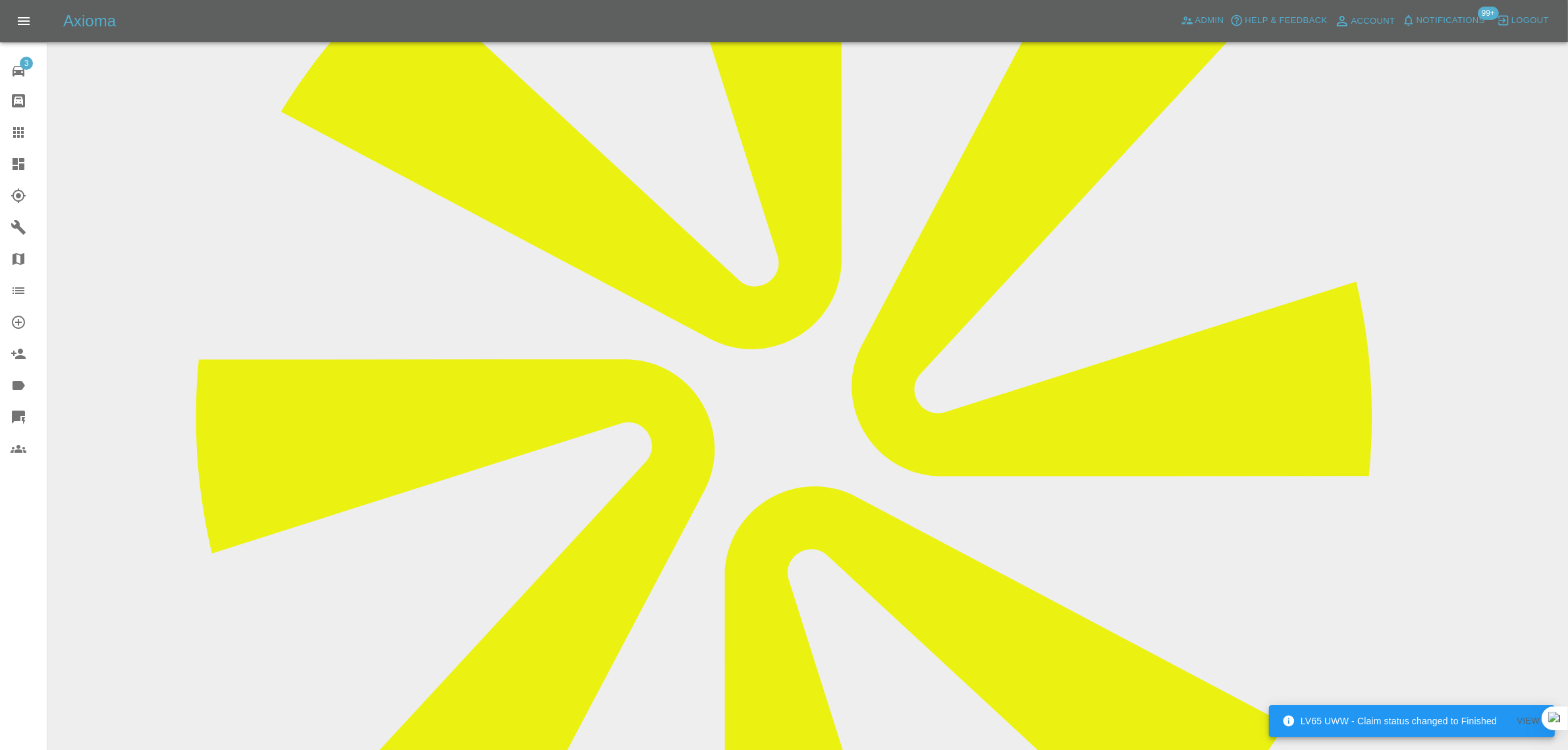
scroll to position [659, 0]
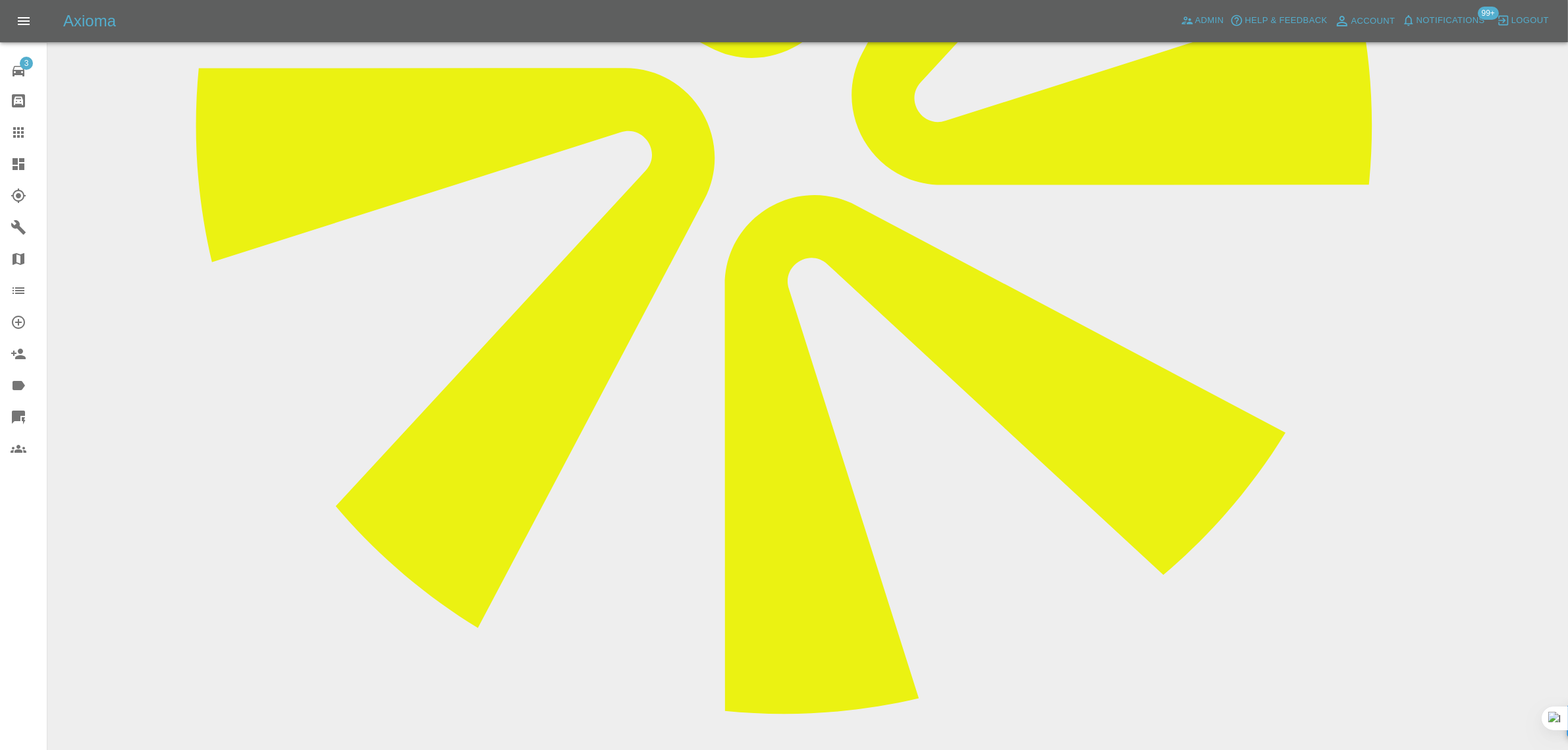
paste textarea "The affected panel is rear door drivers side””"
type textarea "The affected panel is rear door drivers side””"
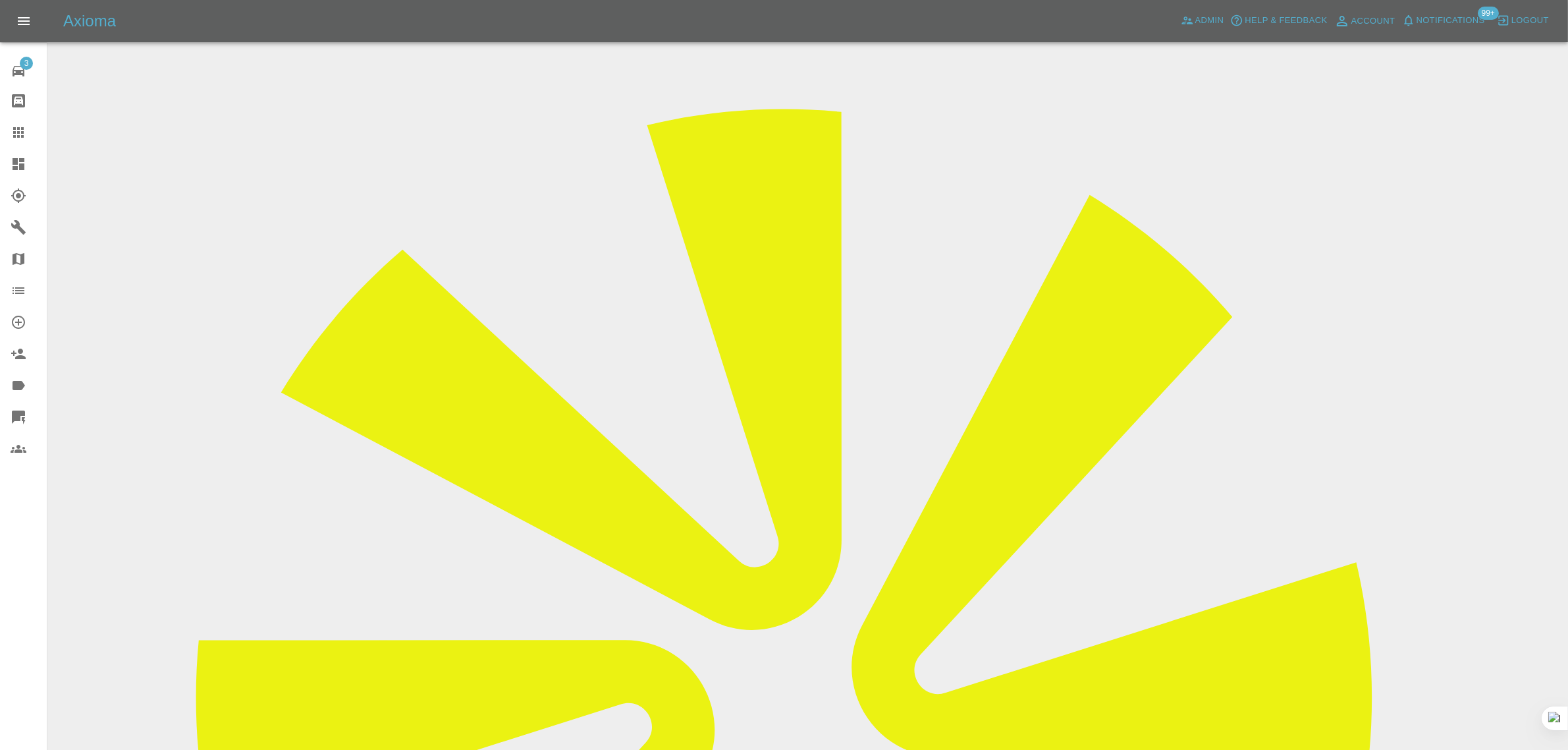
scroll to position [82, 0]
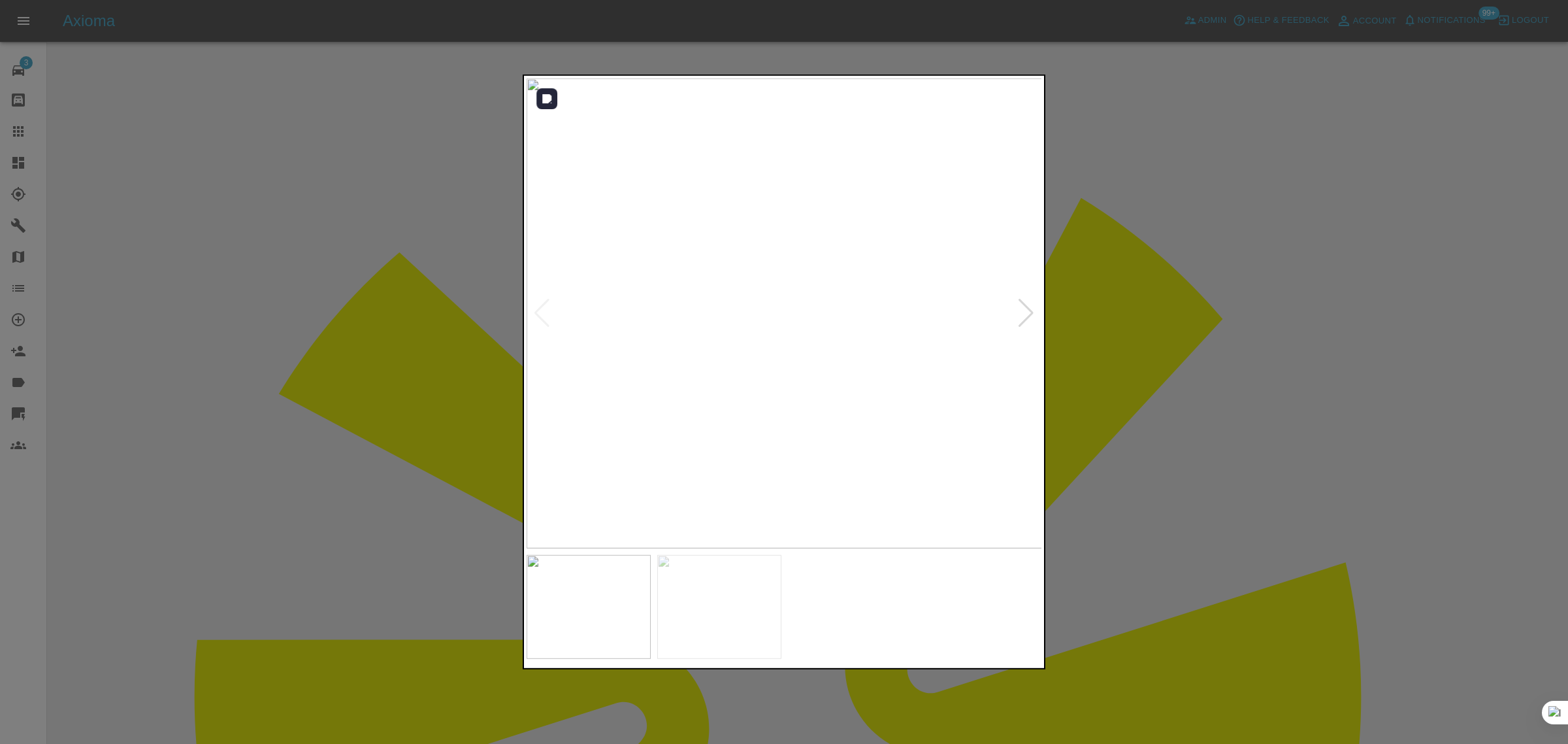
click at [1024, 315] on div at bounding box center [1026, 312] width 18 height 28
click at [1024, 315] on img at bounding box center [784, 313] width 516 height 470
click at [1134, 317] on div at bounding box center [784, 372] width 1568 height 744
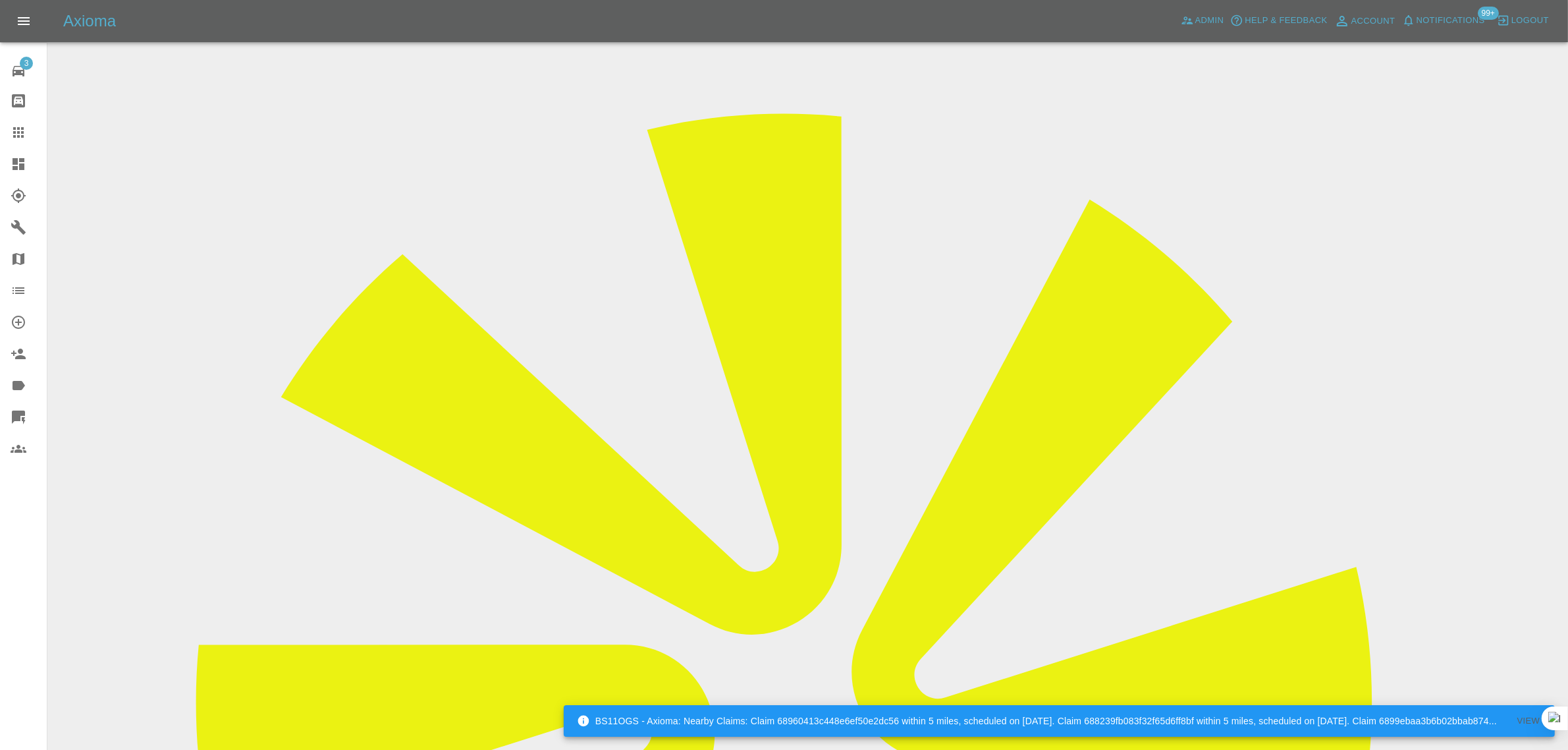
click at [10, 133] on icon at bounding box center [18, 133] width 16 height 16
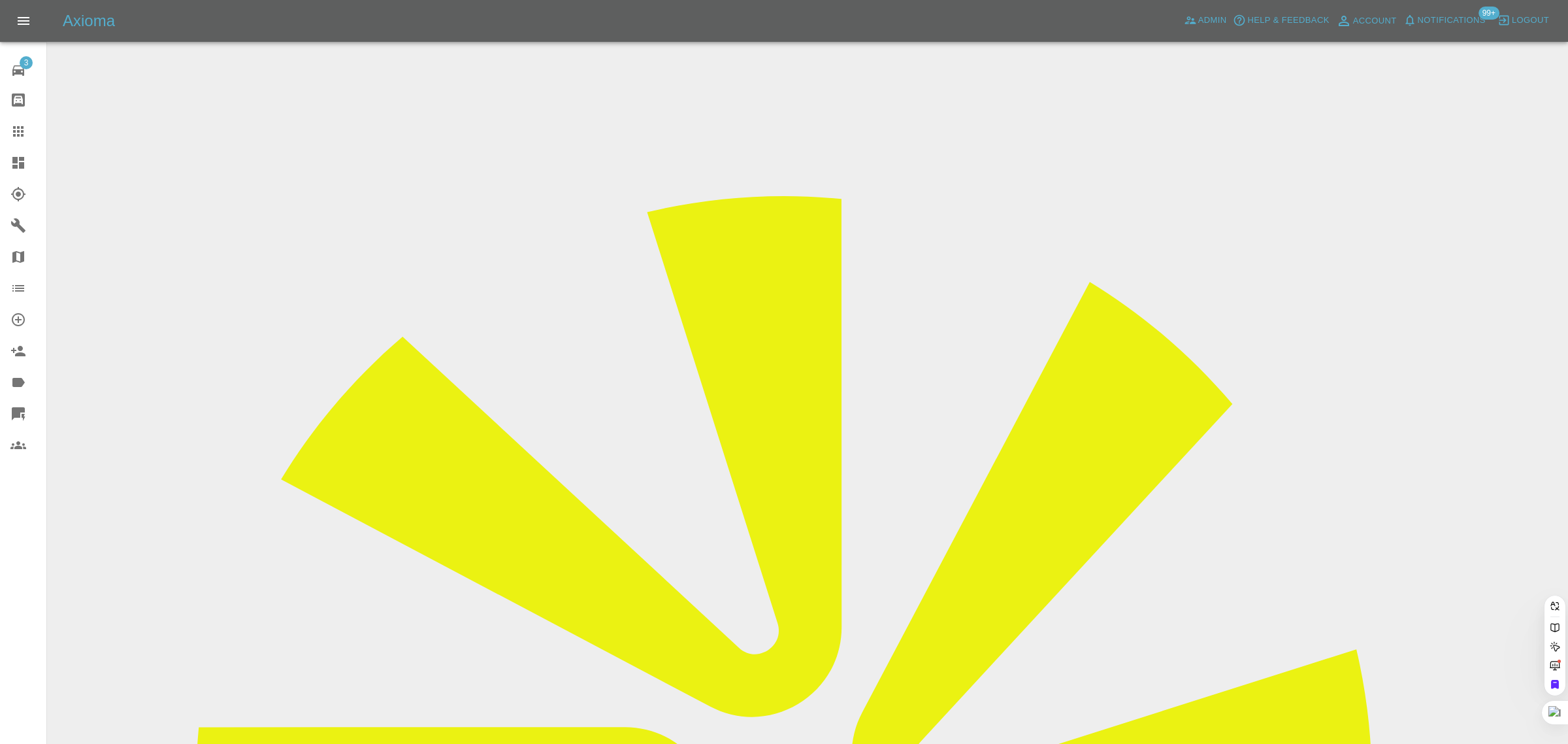
paste input "vrpublicmail@googlemail.com"
type input "vrpublicmail@g"
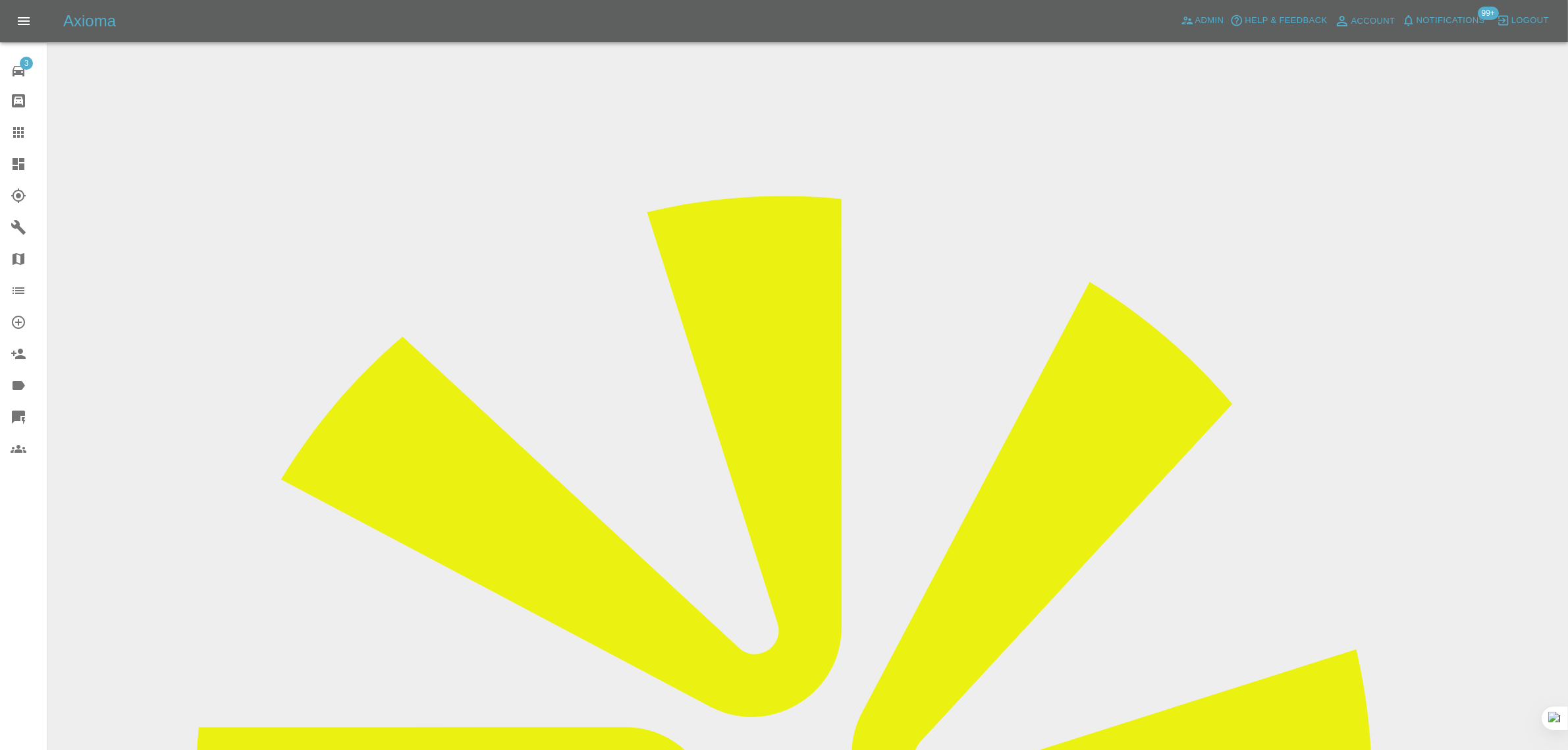
click at [25, 130] on icon at bounding box center [18, 133] width 16 height 16
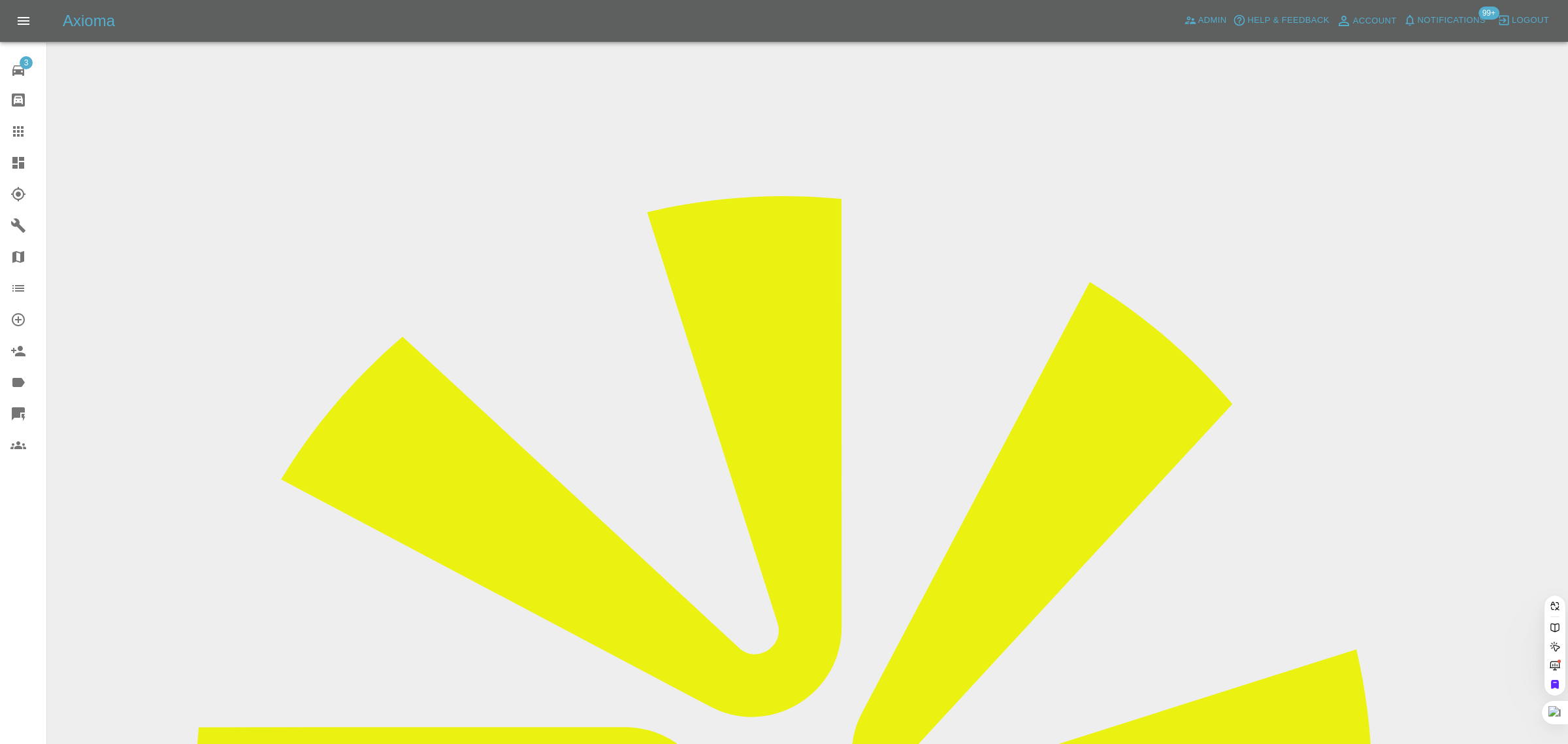
paste input "oldgit_51@yahoo.com"
type input "oldgit_51@yahoo.co"
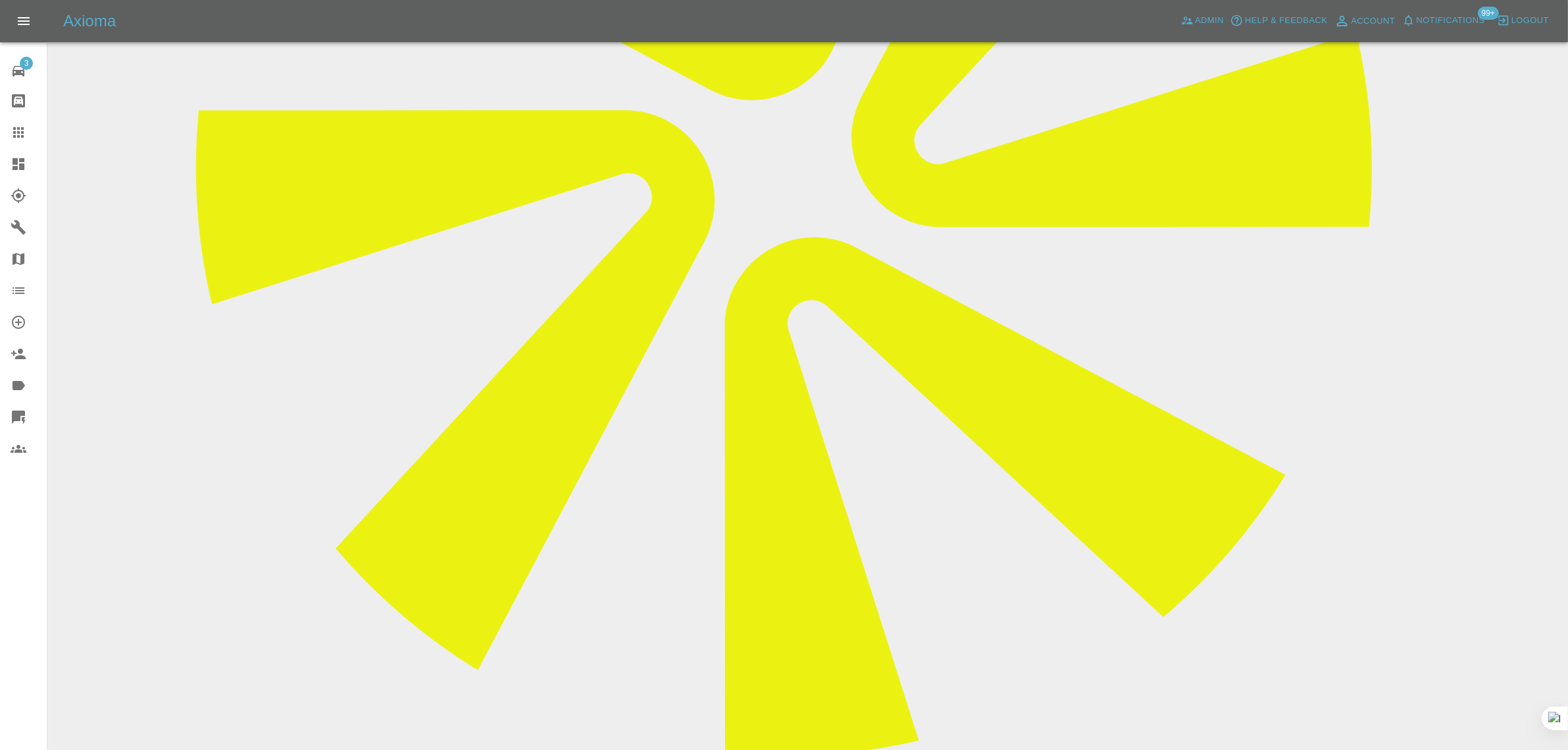
scroll to position [741, 0]
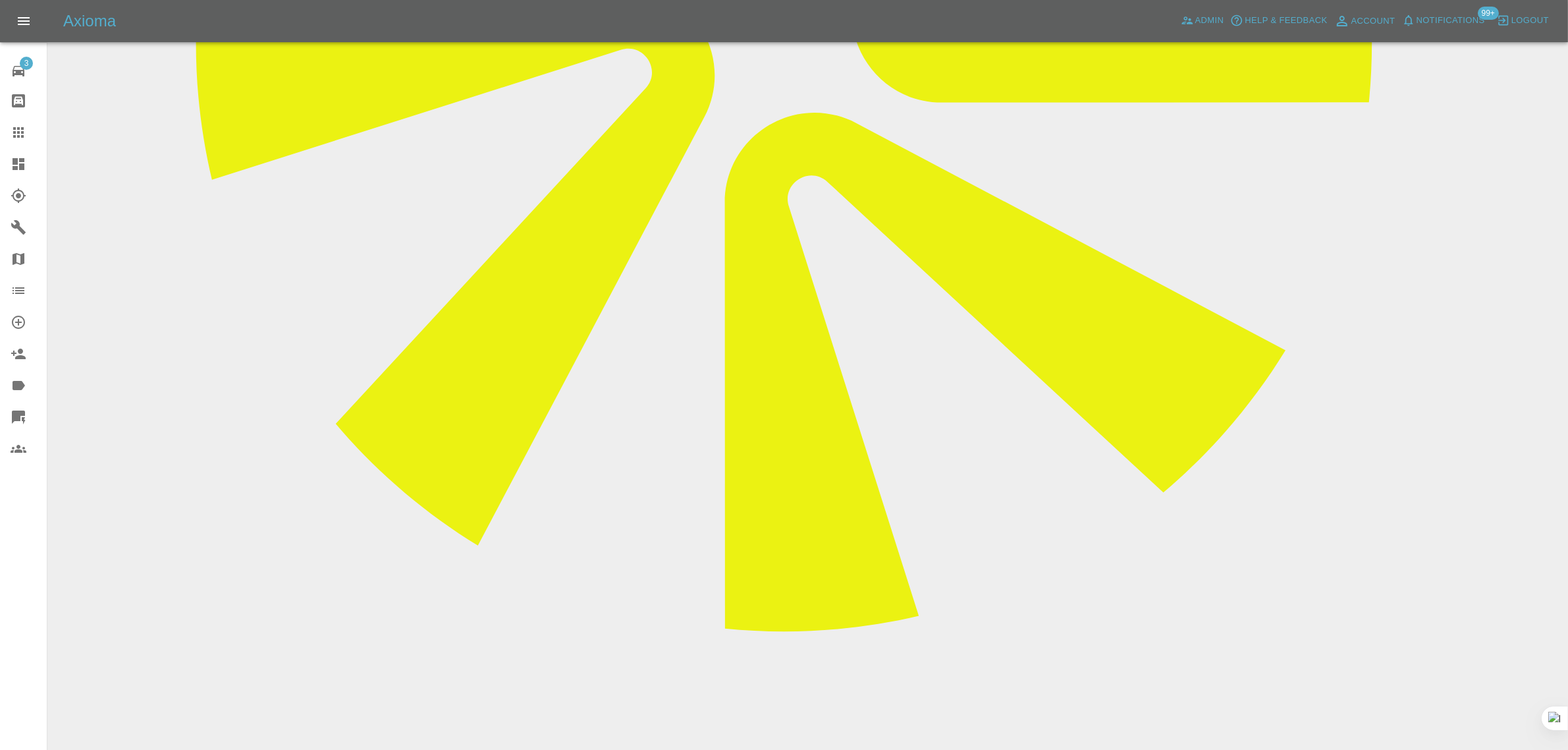
paste textarea "I’m sorry I thought I had made myself plain when I originally approached you wh…"
type textarea "I’m sorry I thought I had made myself plain when I originally approached you wh…"
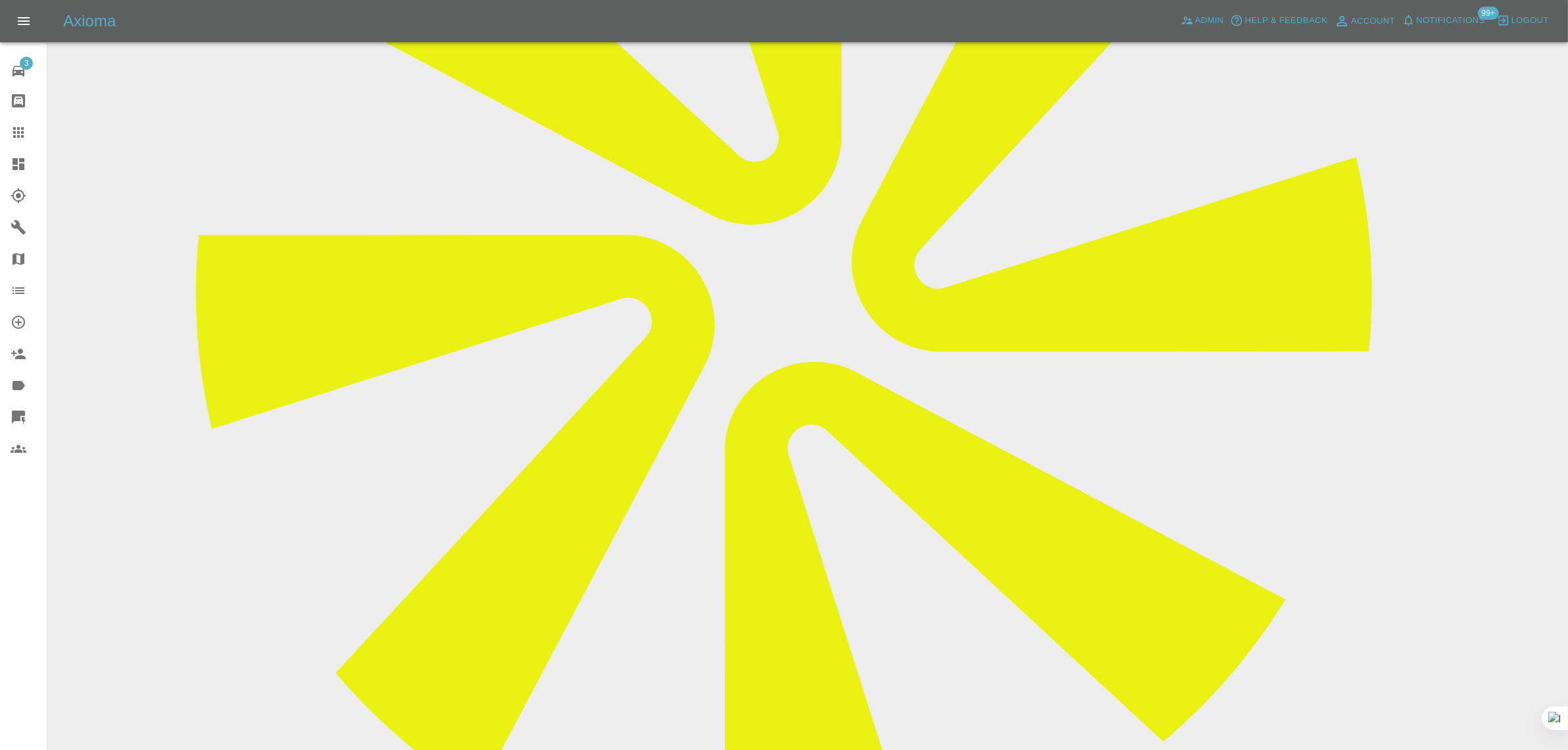
scroll to position [329, 0]
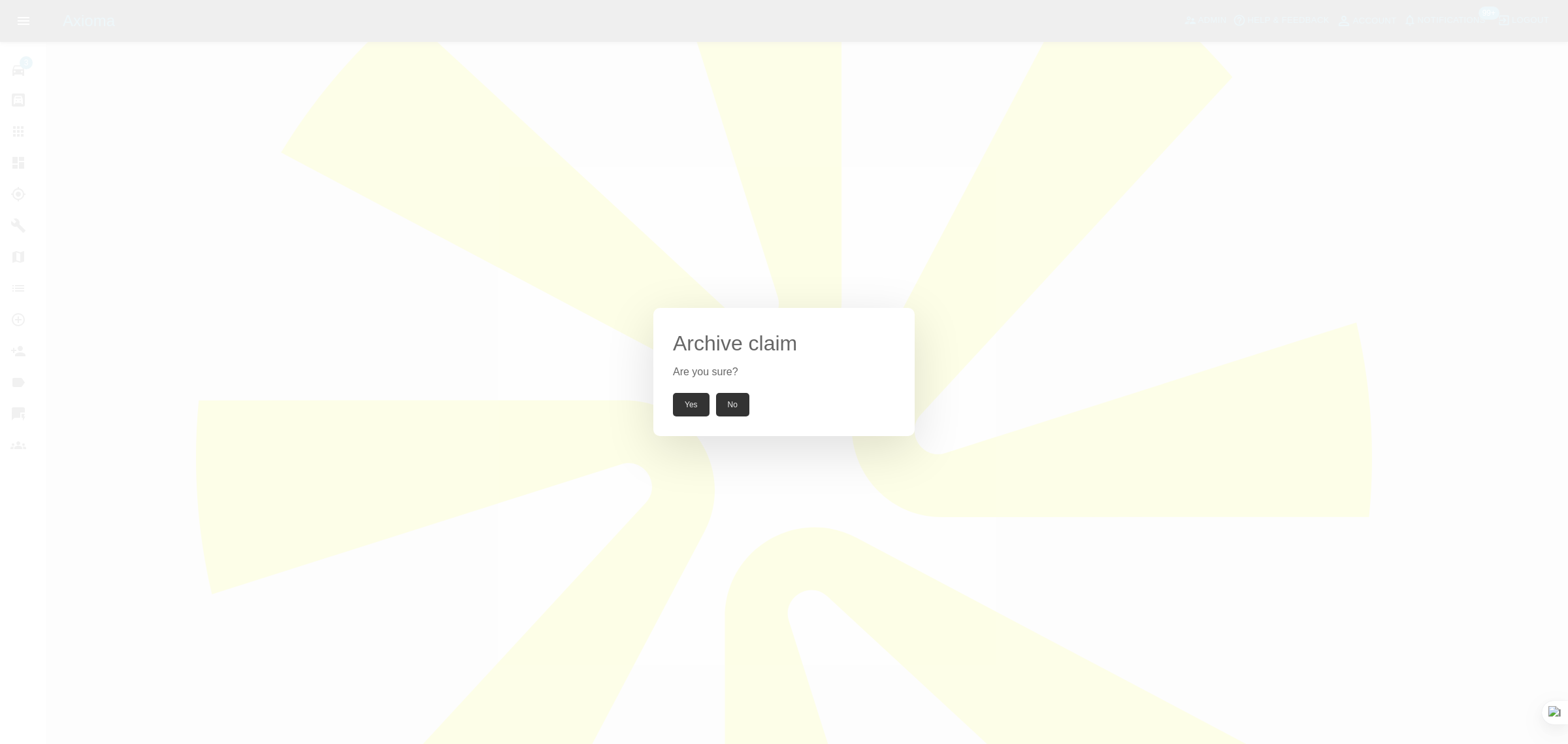
click at [690, 418] on div "Archive claim Are you sure? Yes No" at bounding box center [784, 372] width 261 height 128
click at [690, 413] on button "Yes" at bounding box center [692, 404] width 37 height 23
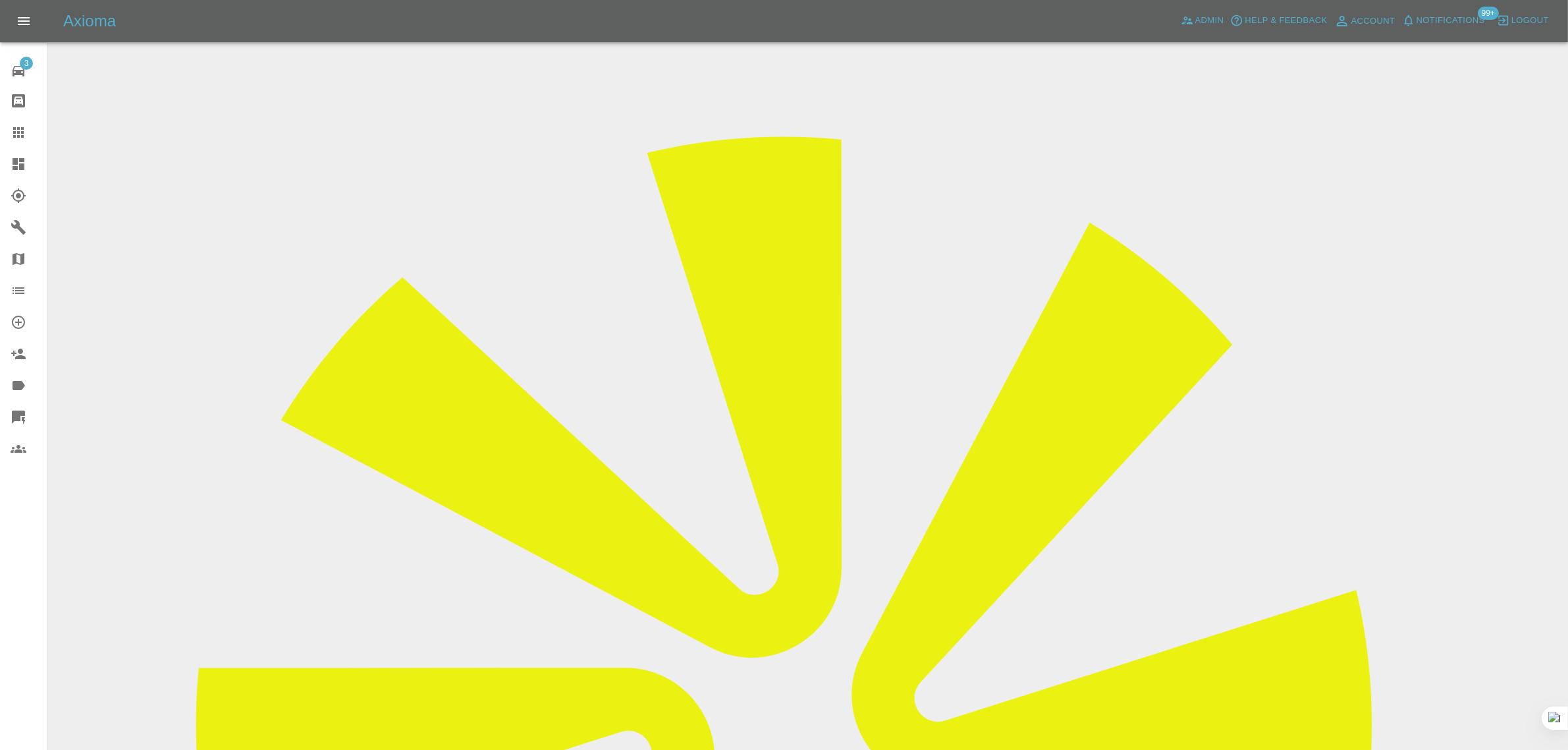
scroll to position [0, 0]
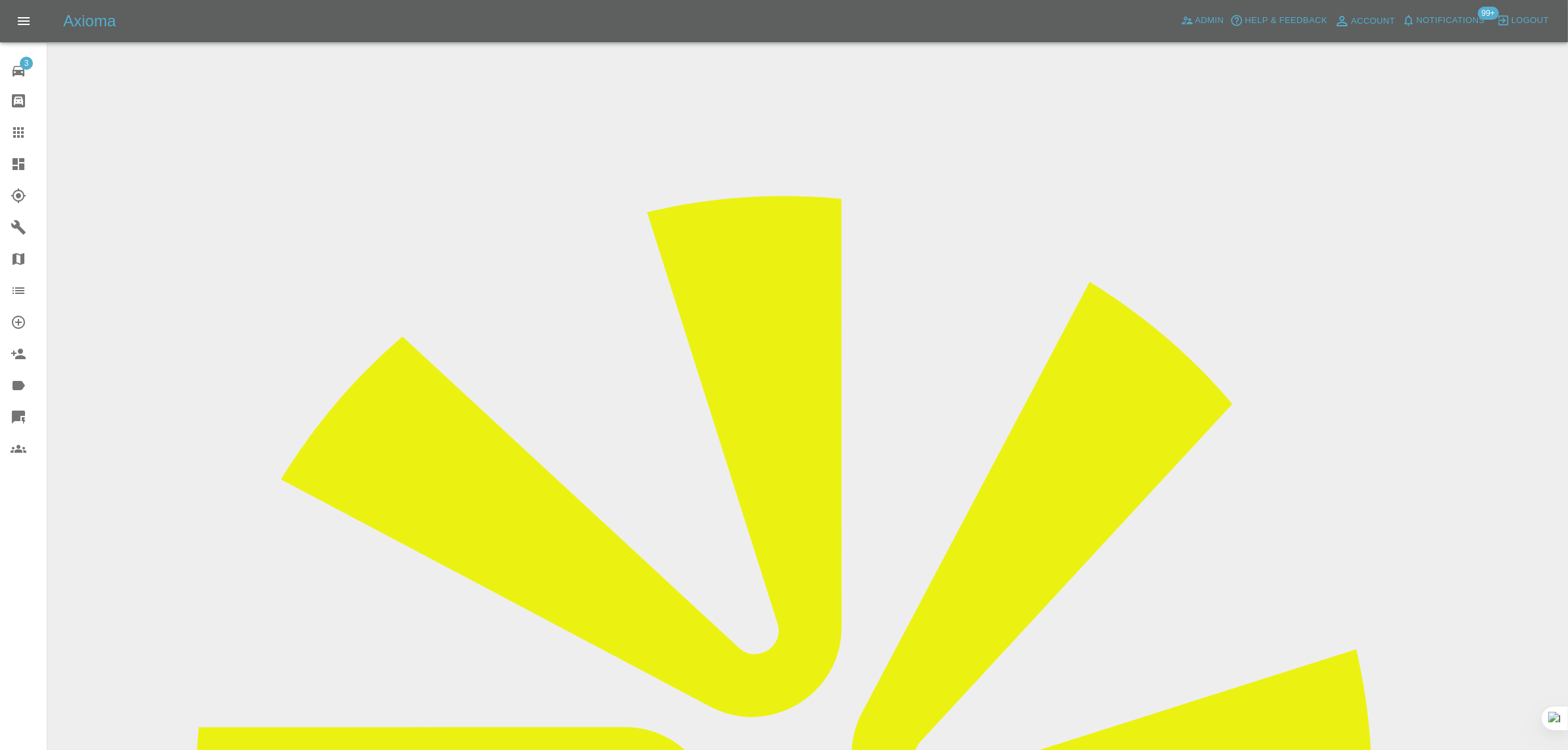
copy div "oldgit_51@yahoo.com"
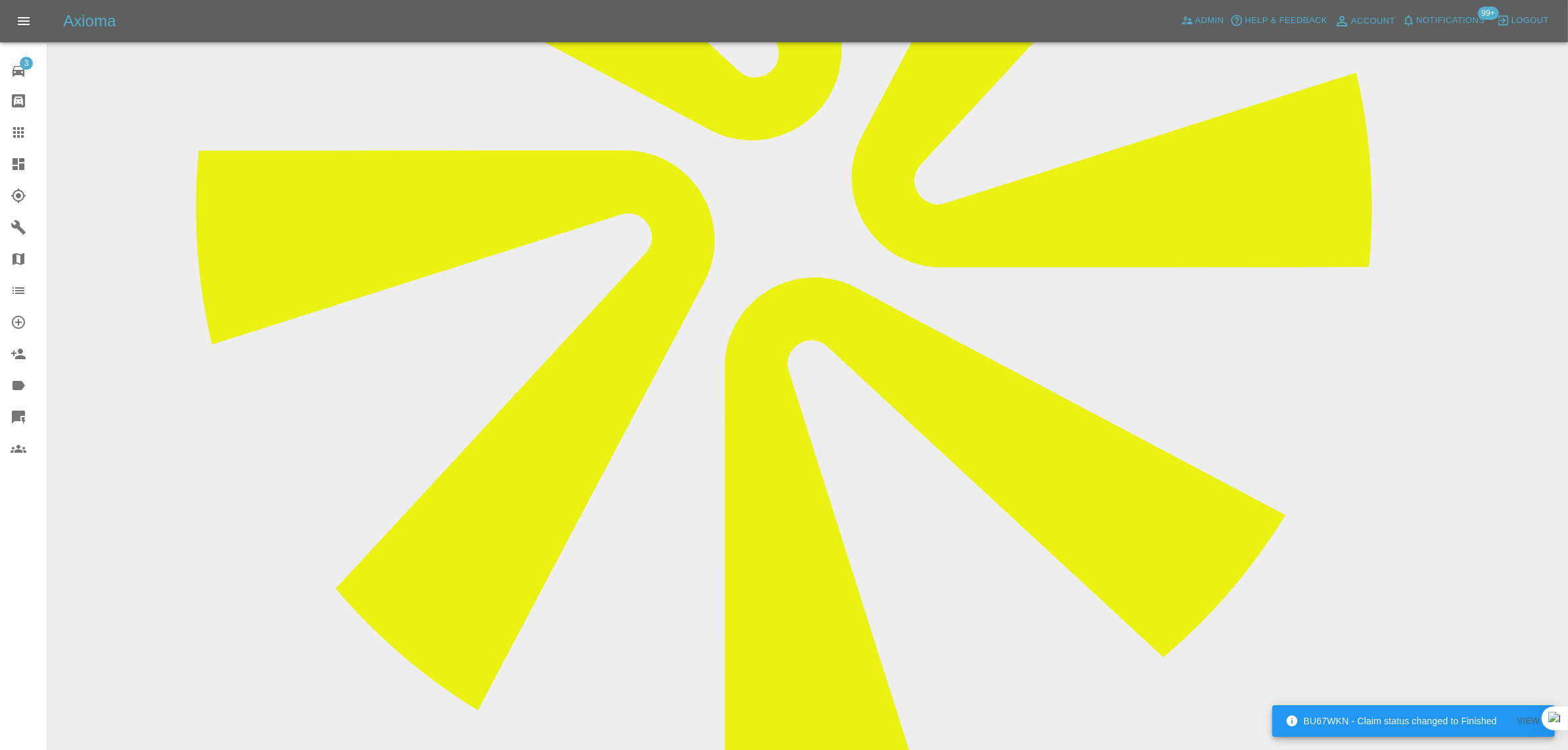
paste textarea "I have just been checking the wording of your quote, and I am noting there is n…"
type textarea "I have just been checking the wording of your quote, and I am noting there is n…"
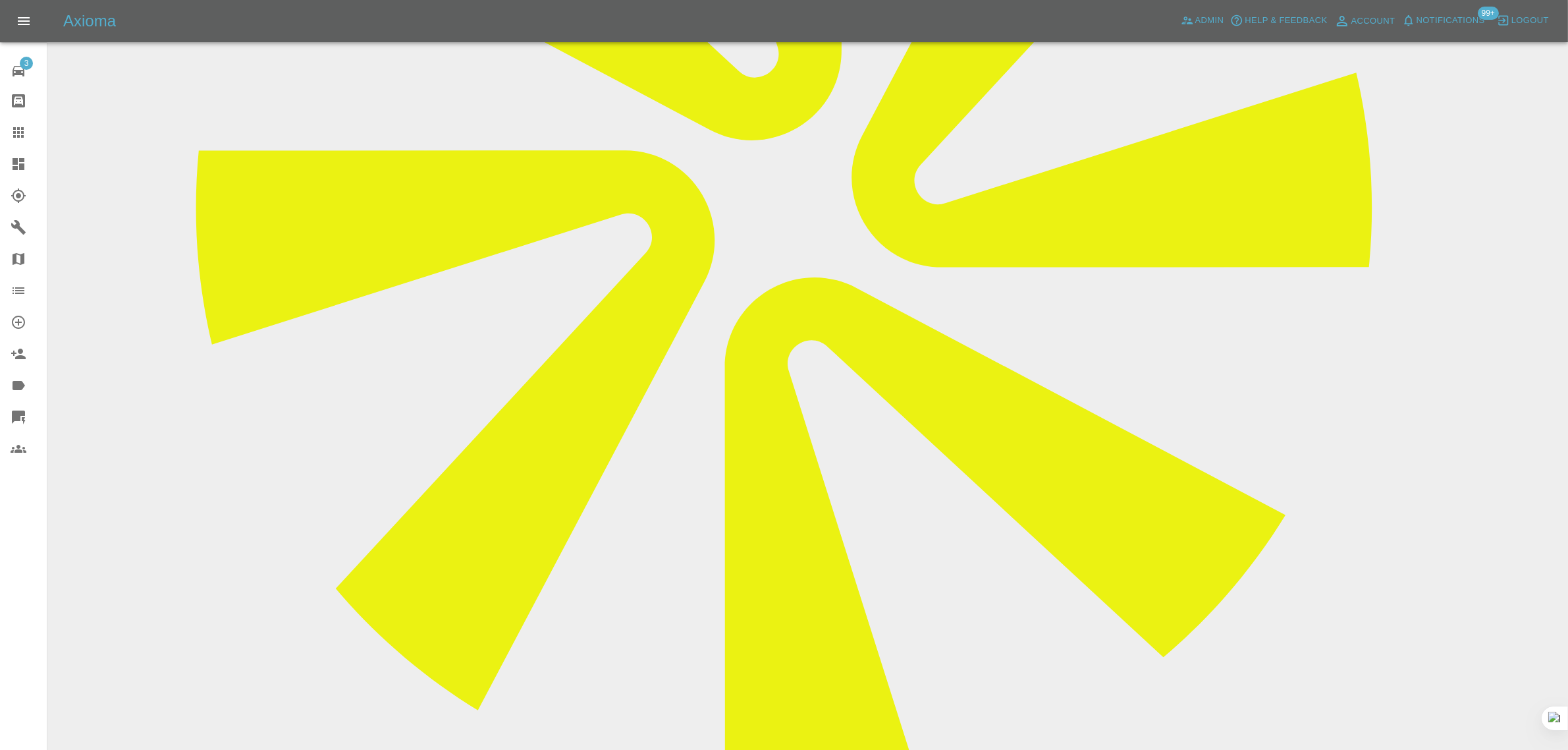
scroll to position [0, 0]
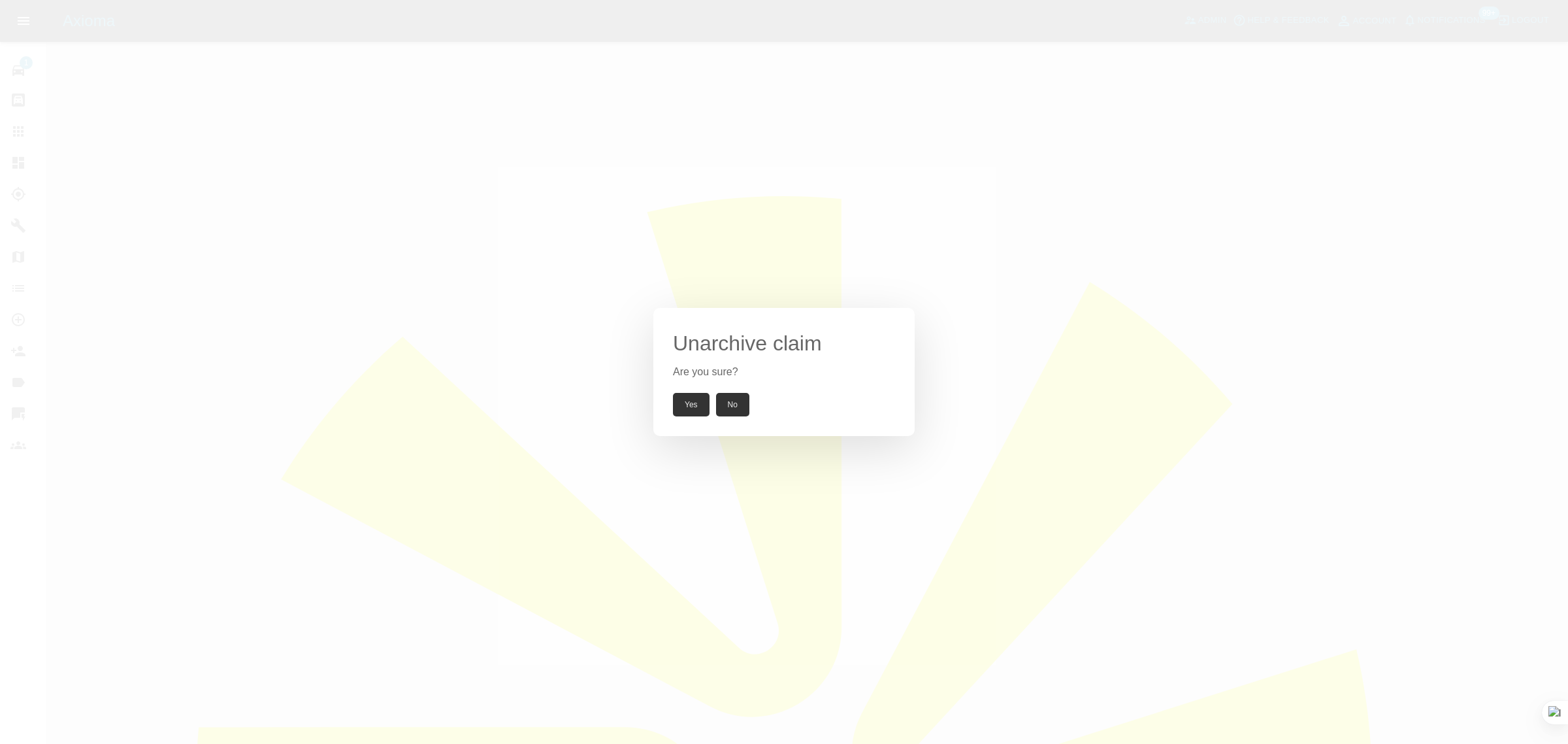
click at [685, 407] on button "Yes" at bounding box center [692, 404] width 37 height 23
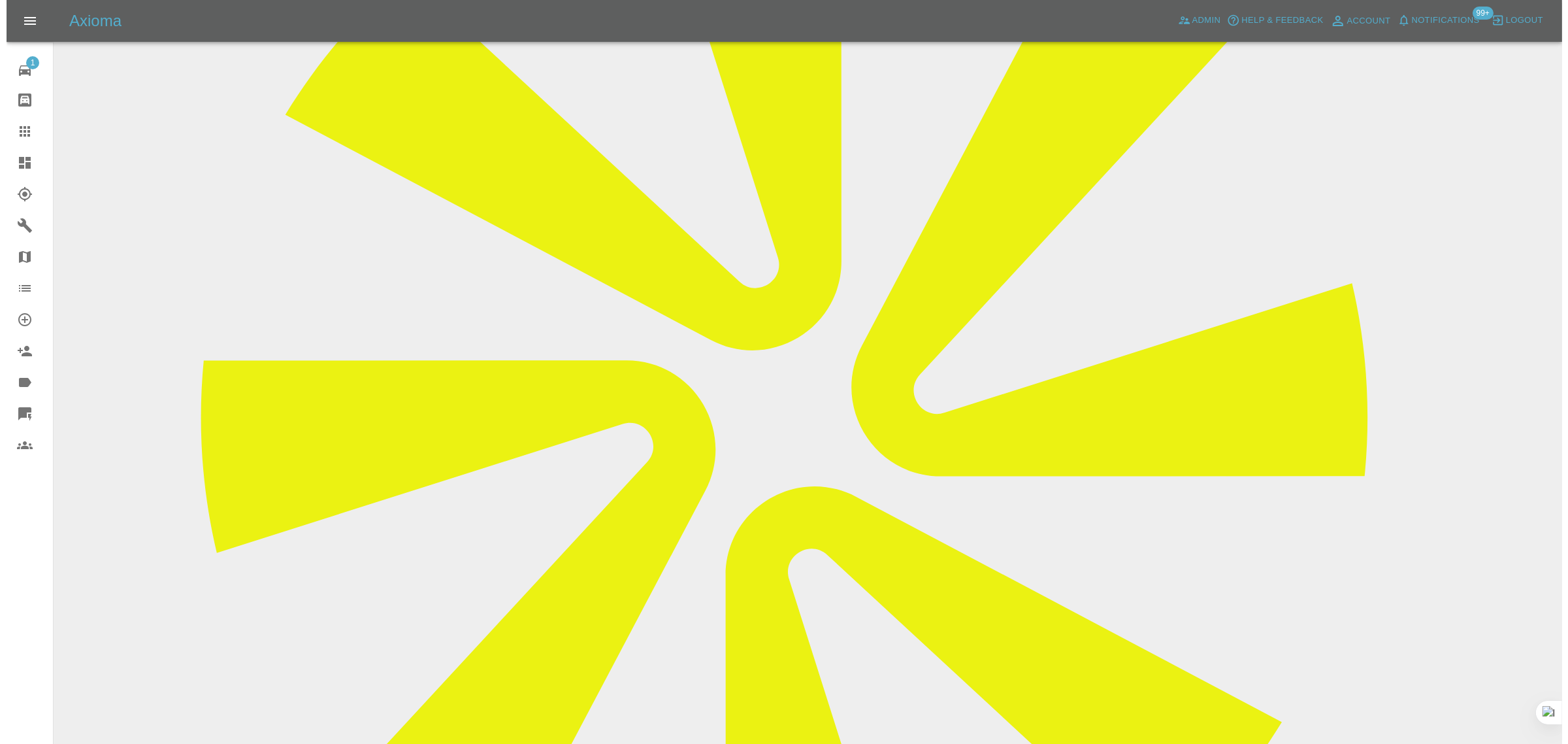
scroll to position [163, 0]
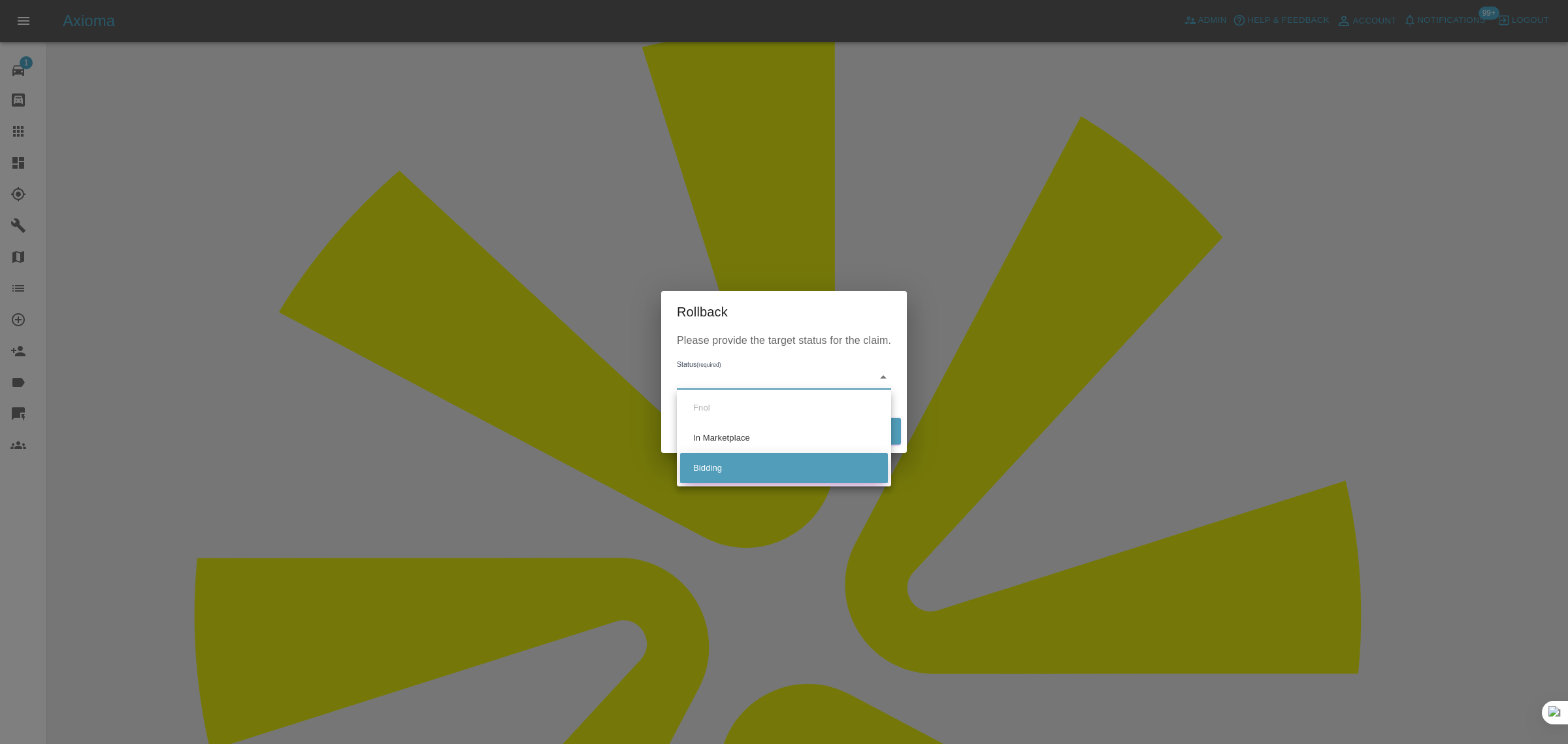
click at [714, 462] on li "Bidding" at bounding box center [784, 468] width 208 height 30
type input "bidding"
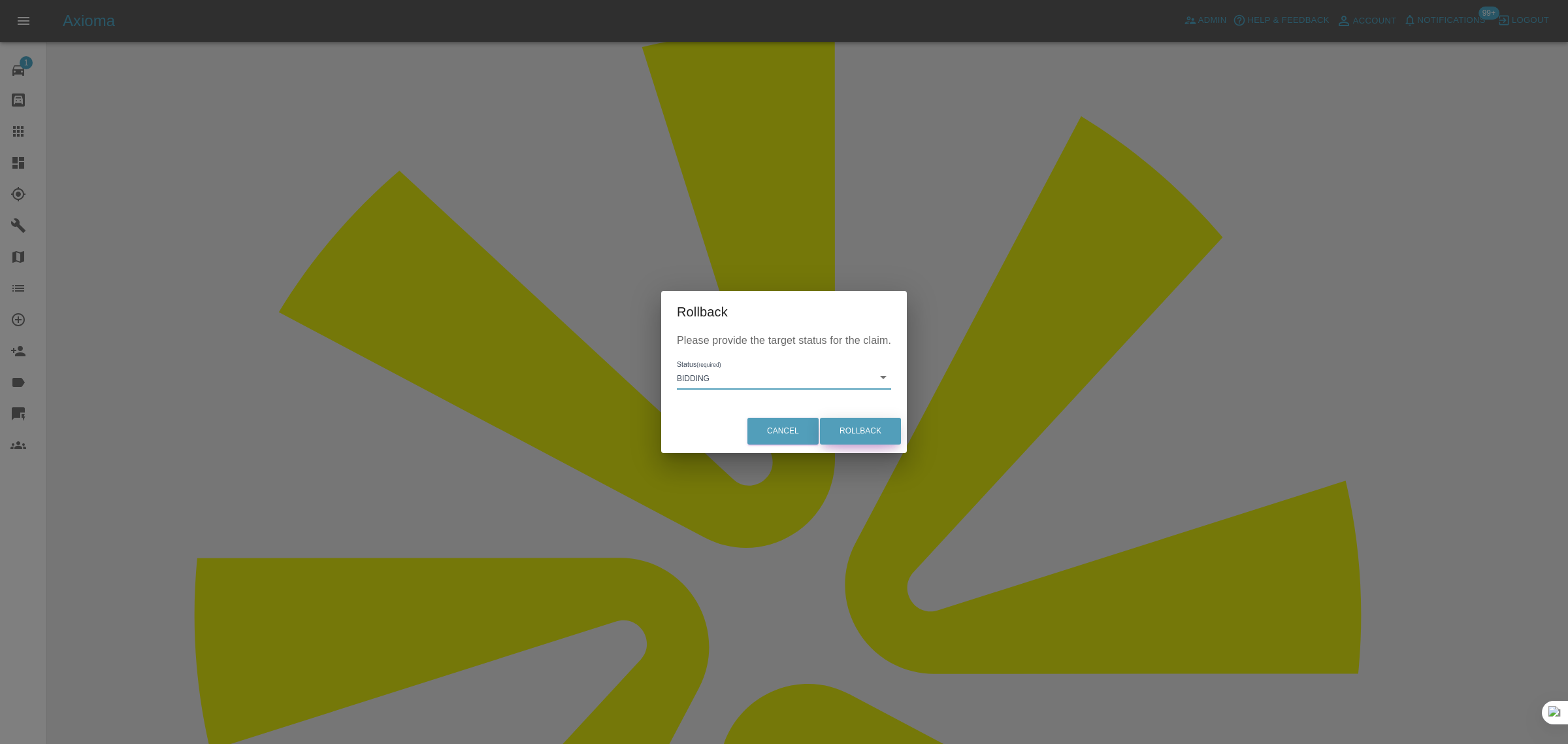
click at [857, 433] on button "Rollback" at bounding box center [861, 431] width 81 height 27
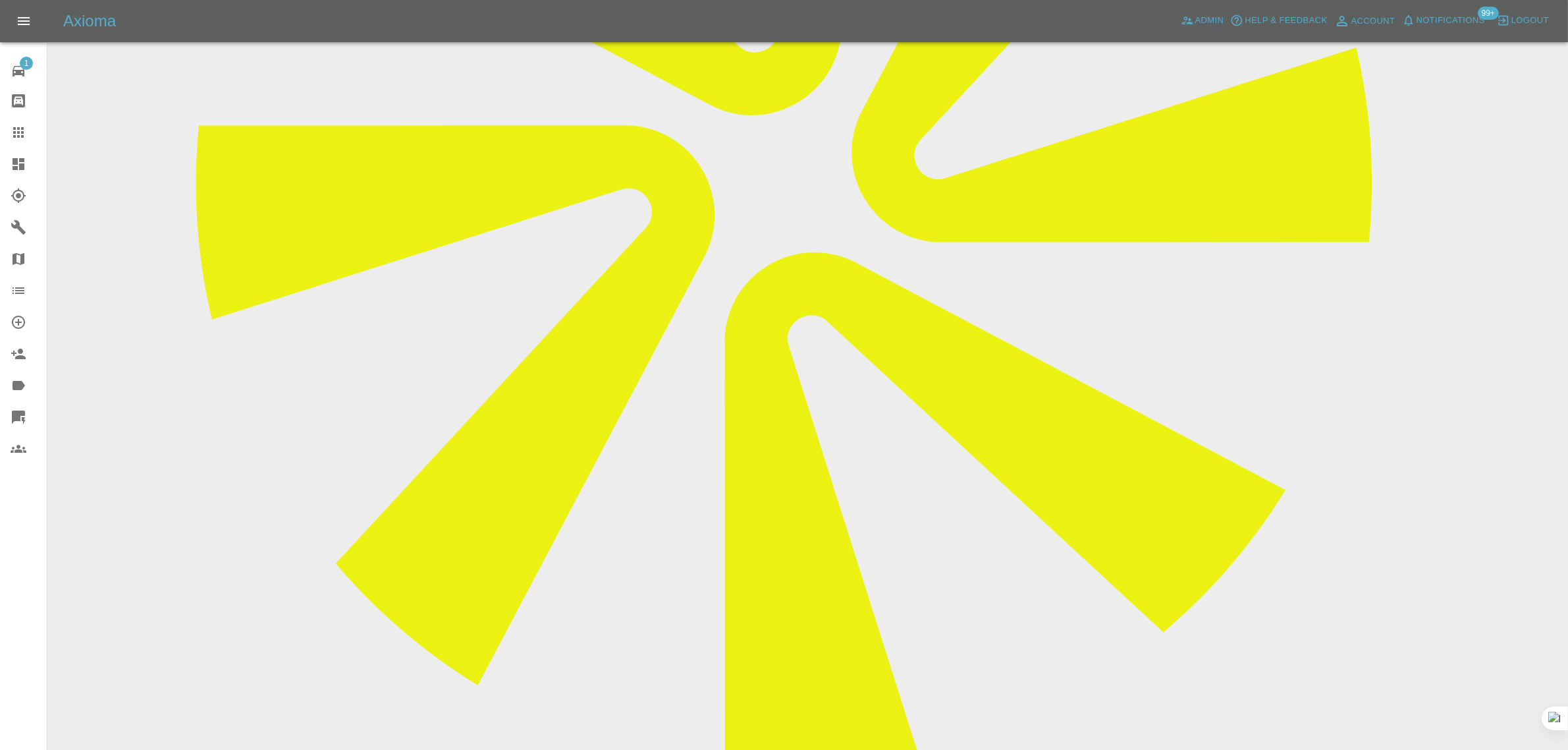
scroll to position [659, 0]
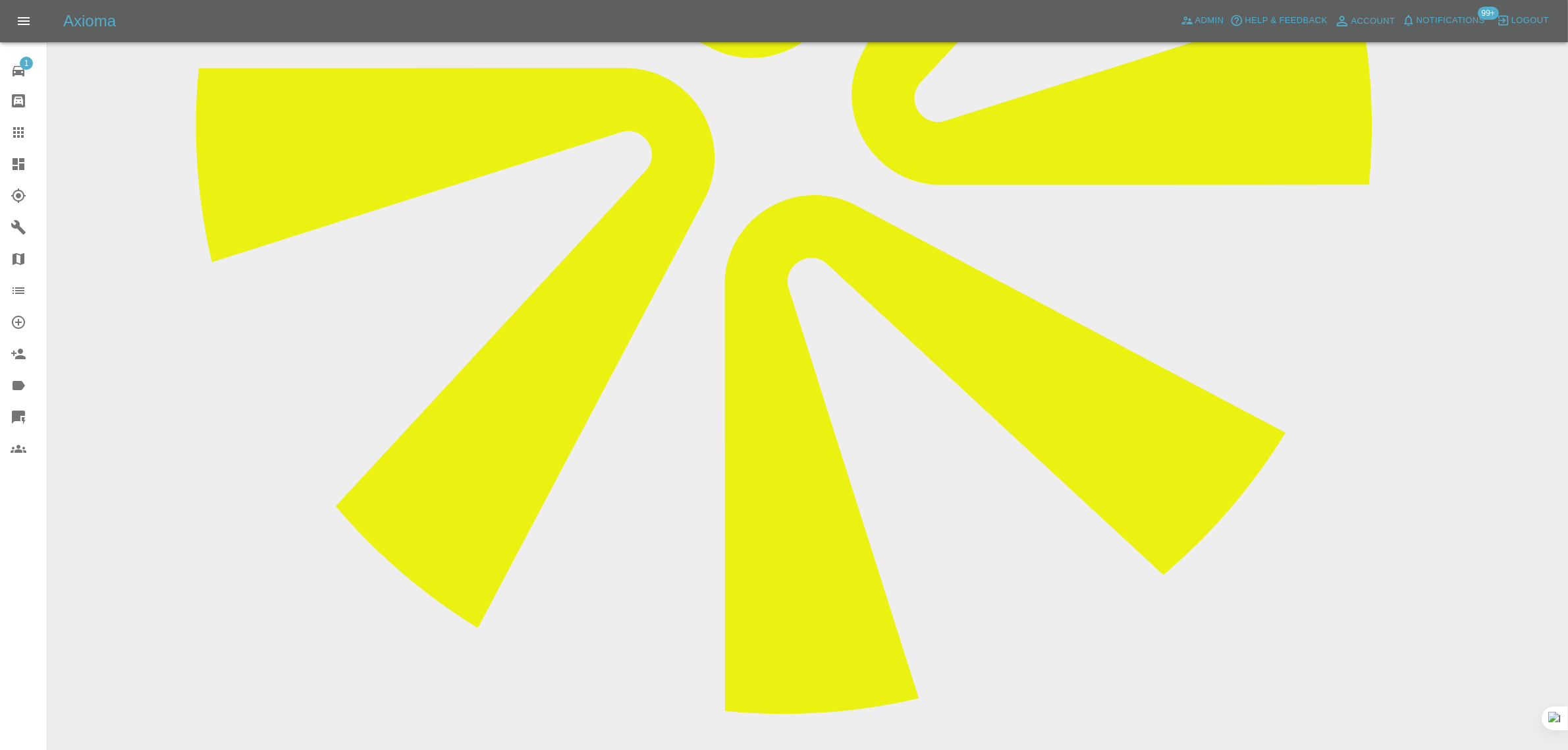
paste textarea "Good afternoon, I’d like to book in for the repair for the next available date,…"
type textarea "Good afternoon, I’d like to book in for the repair for the next available date,…"
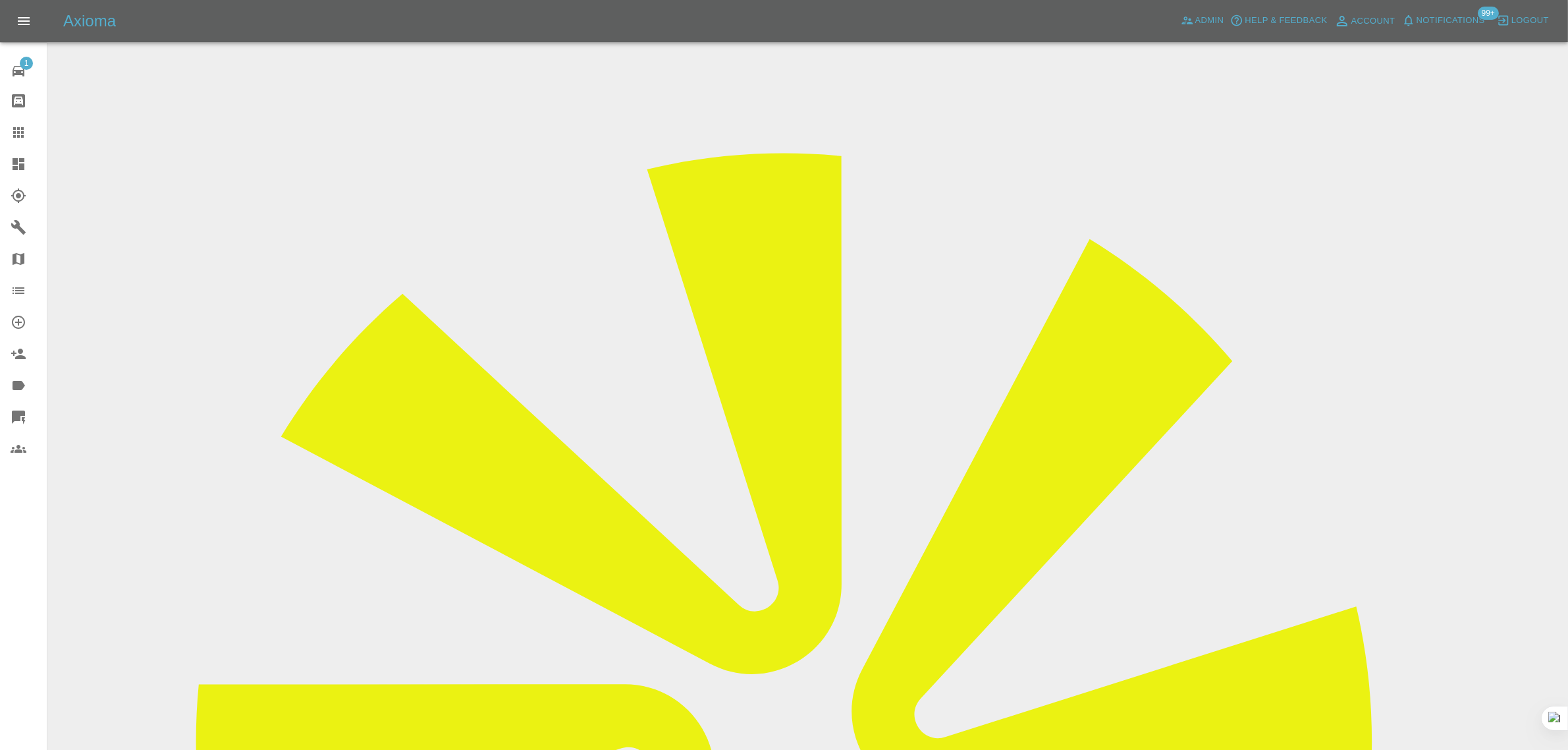
scroll to position [0, 0]
